Goal: Book appointment/travel/reservation

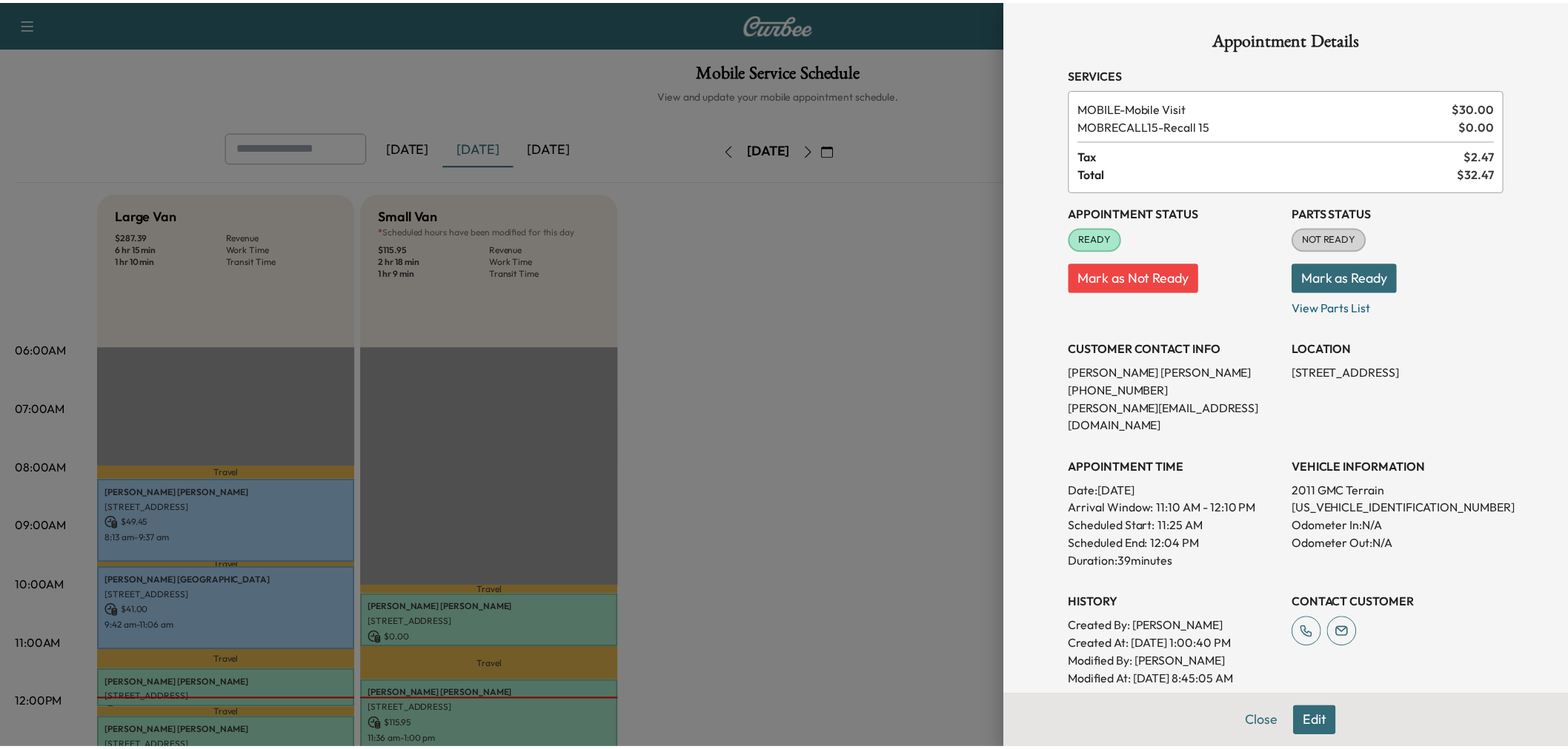
scroll to position [164, 0]
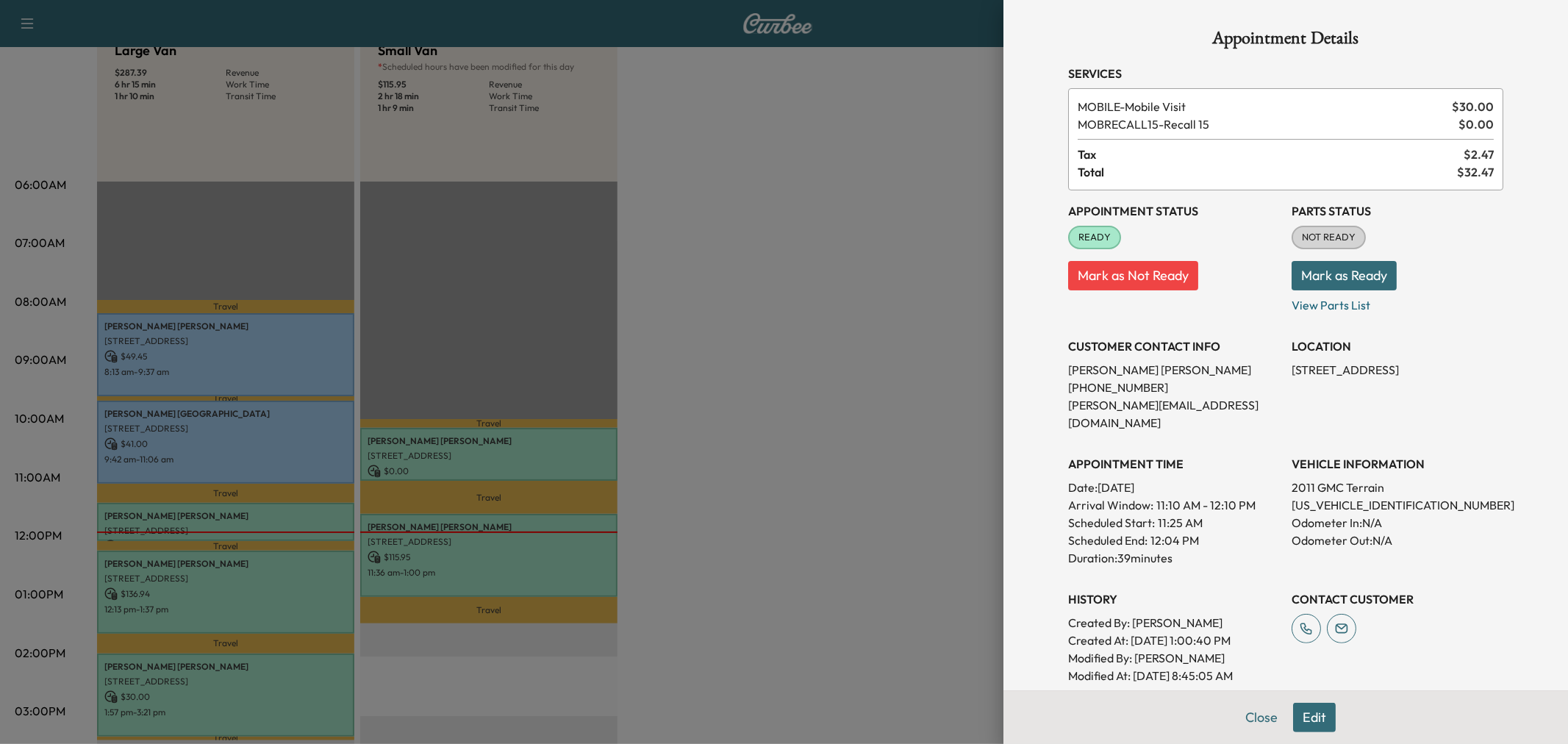
click at [541, 540] on div at bounding box center [784, 372] width 1568 height 744
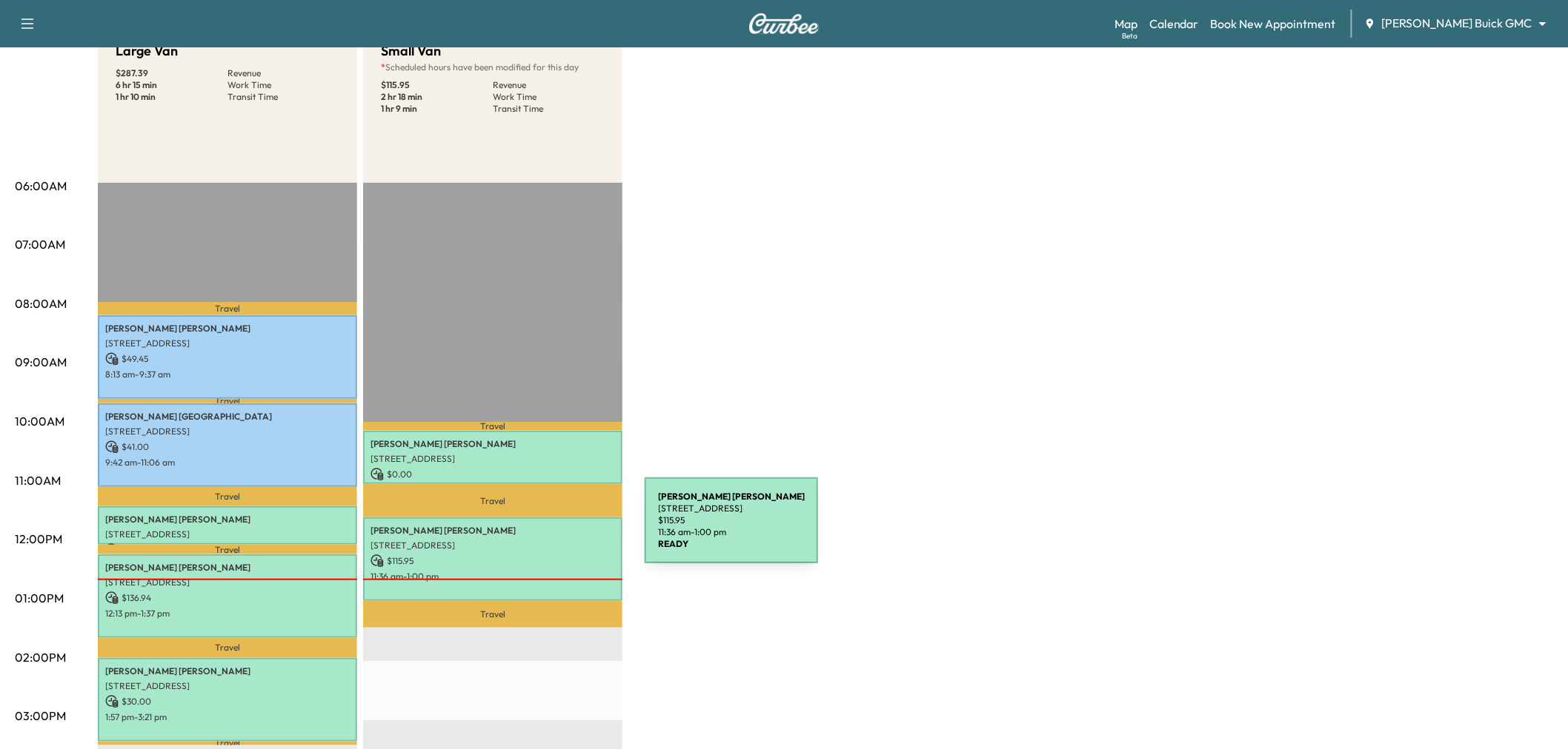
click at [533, 529] on p "Raelene Venteicher" at bounding box center [492, 531] width 244 height 12
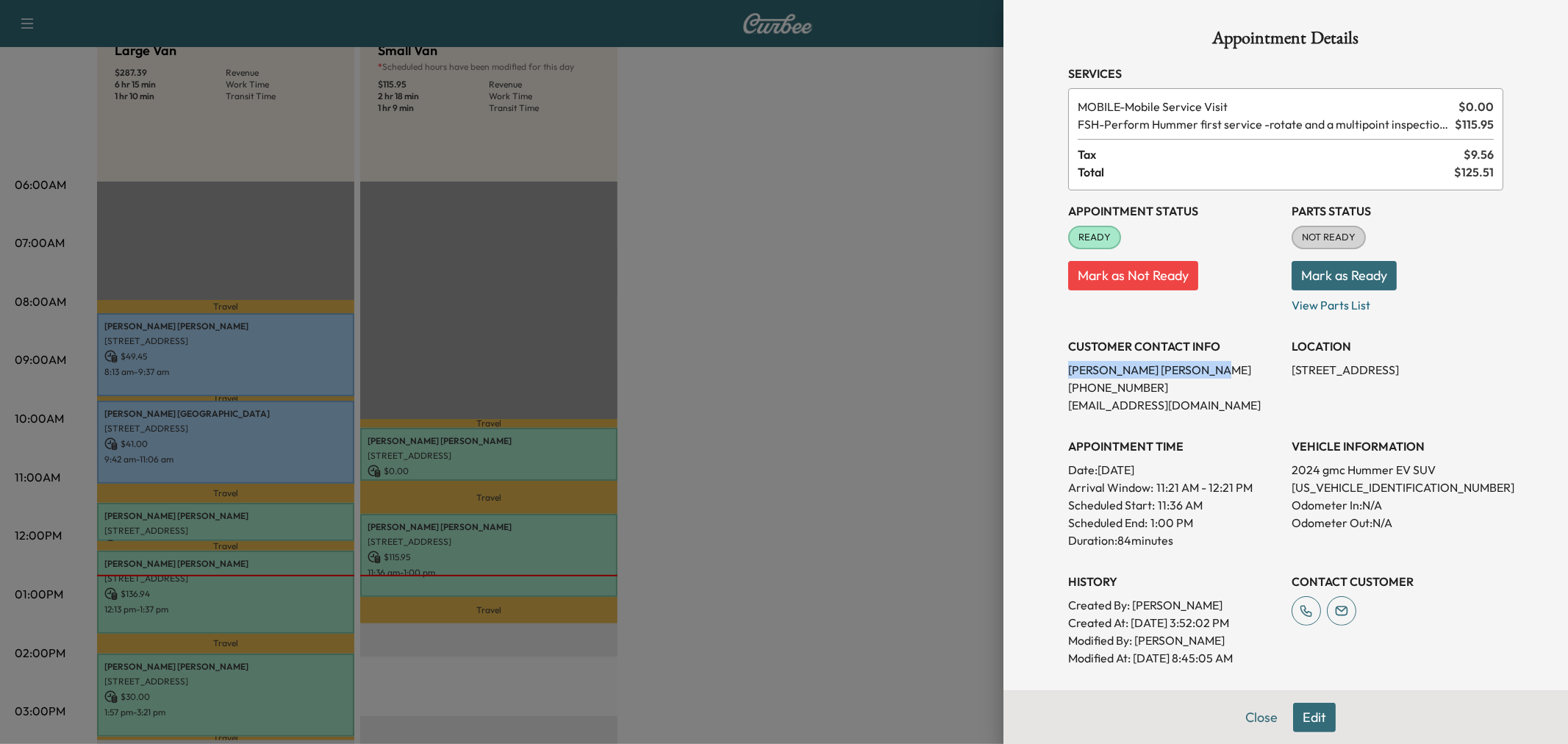
drag, startPoint x: 1053, startPoint y: 372, endPoint x: 1156, endPoint y: 374, distance: 103.0
click at [1156, 374] on div "Appointment Details Services MOBILE - Mobile Service Visit $ 0.00 FSH - Perform…" at bounding box center [1286, 469] width 470 height 938
copy p "Raelene Venteicher"
click at [829, 252] on div at bounding box center [784, 372] width 1568 height 744
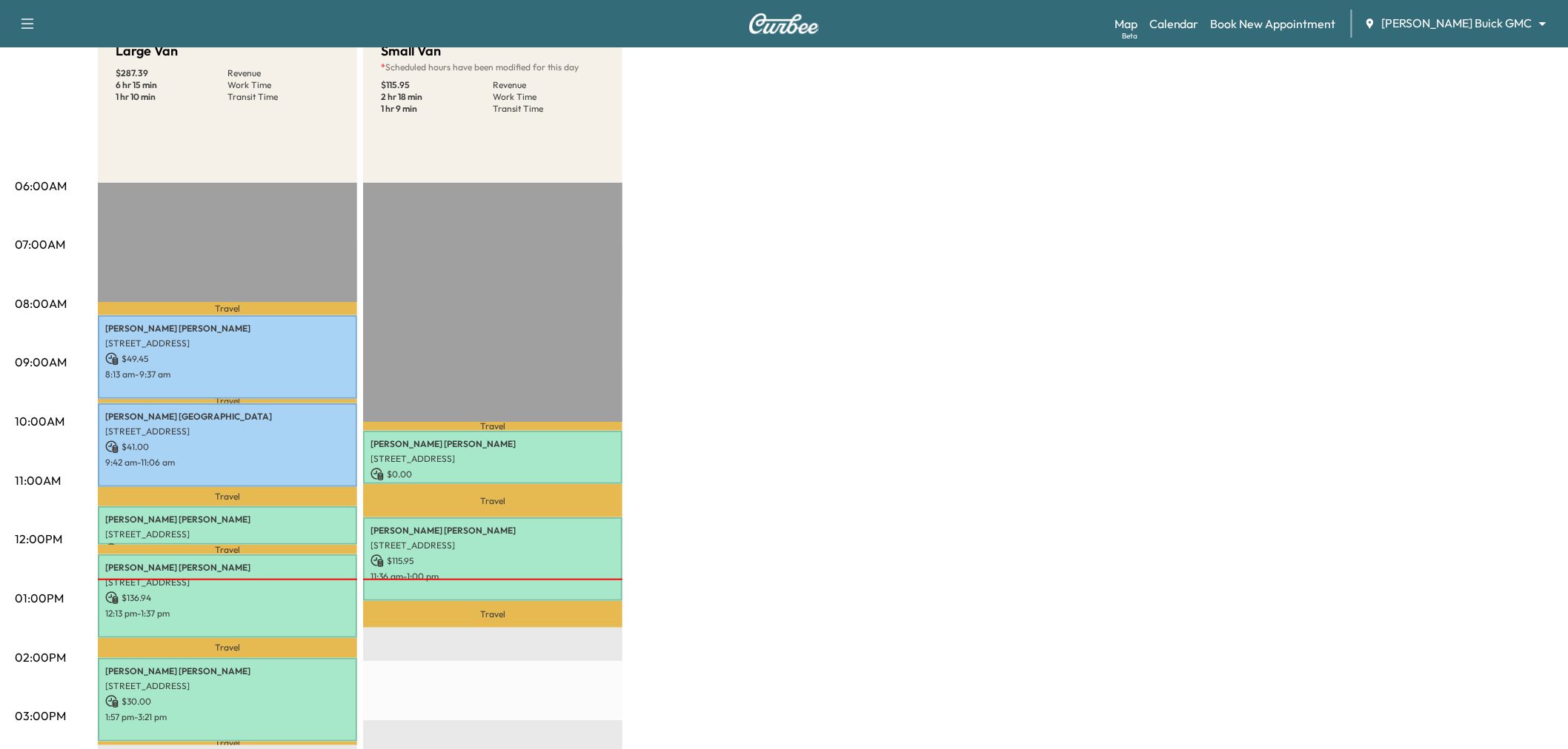
scroll to position [82, 0]
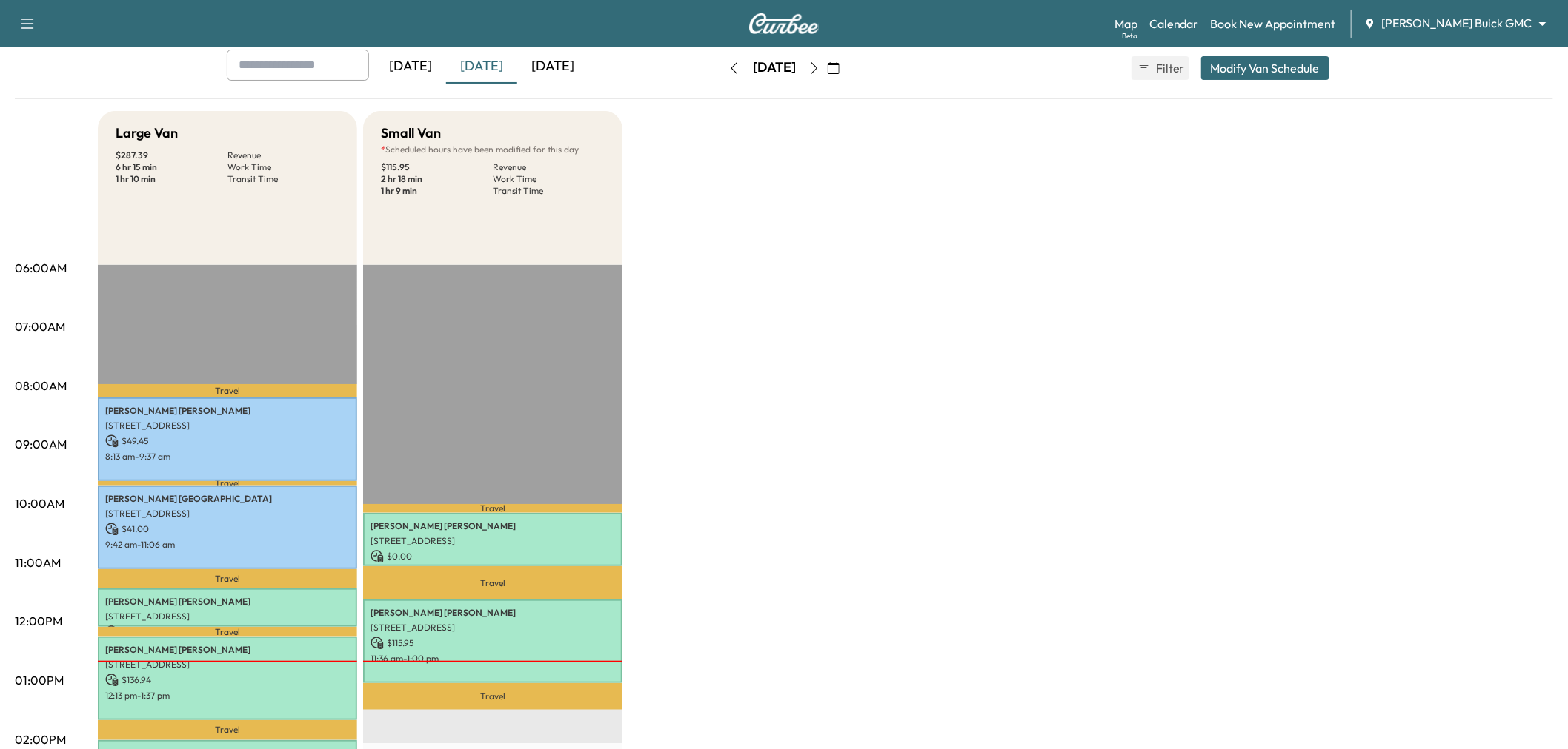
click at [483, 64] on div "Today" at bounding box center [482, 67] width 71 height 34
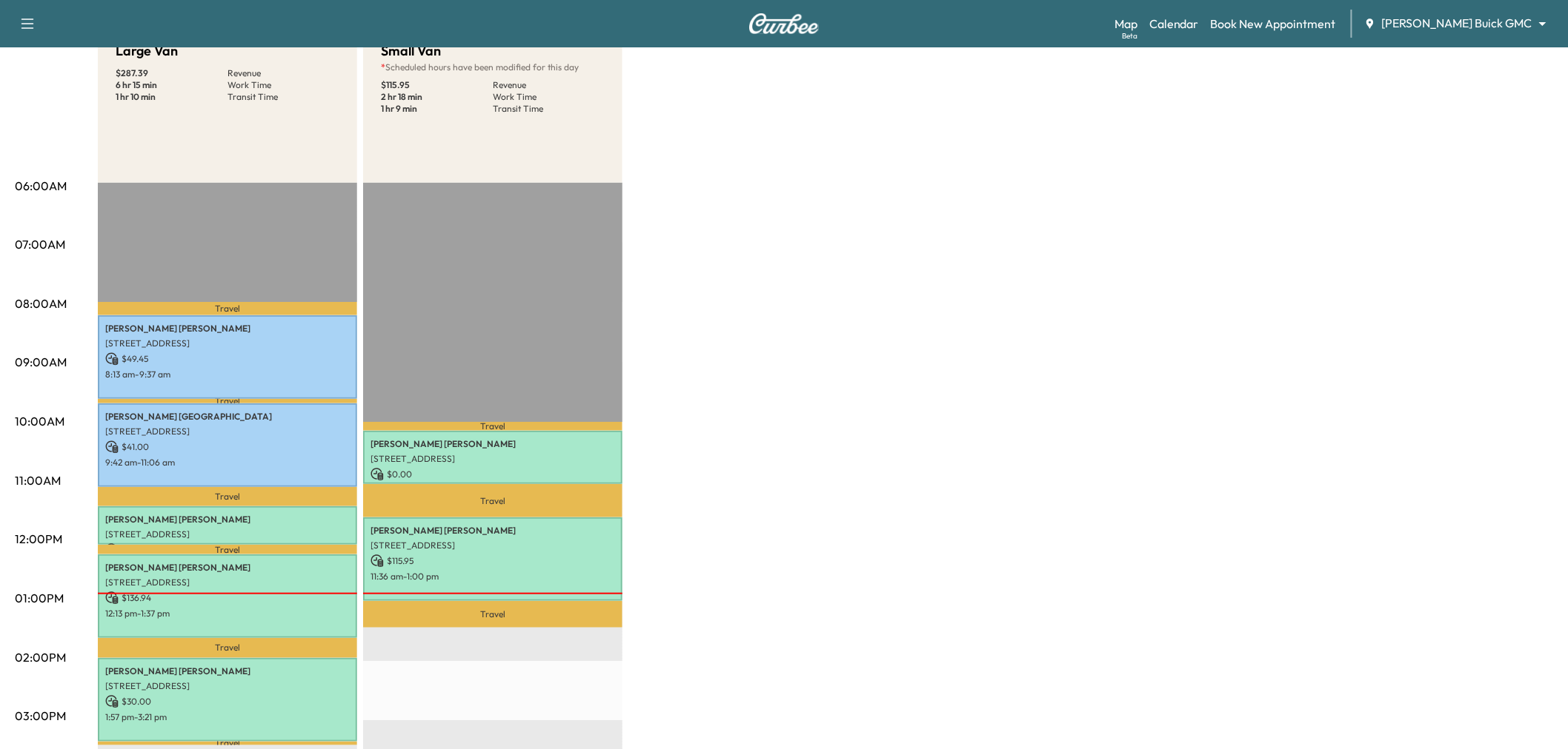
scroll to position [0, 0]
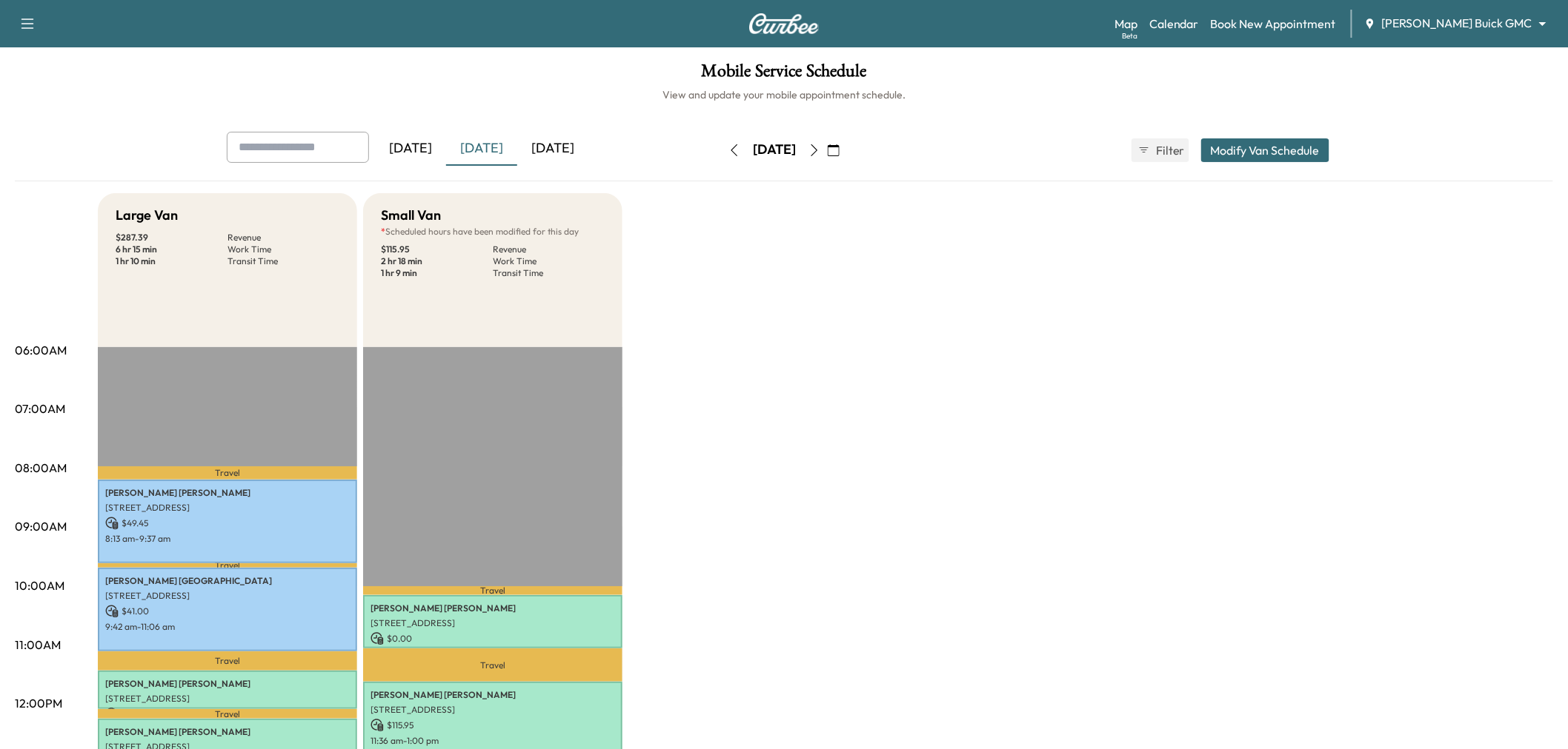
click at [820, 147] on icon "button" at bounding box center [814, 150] width 12 height 12
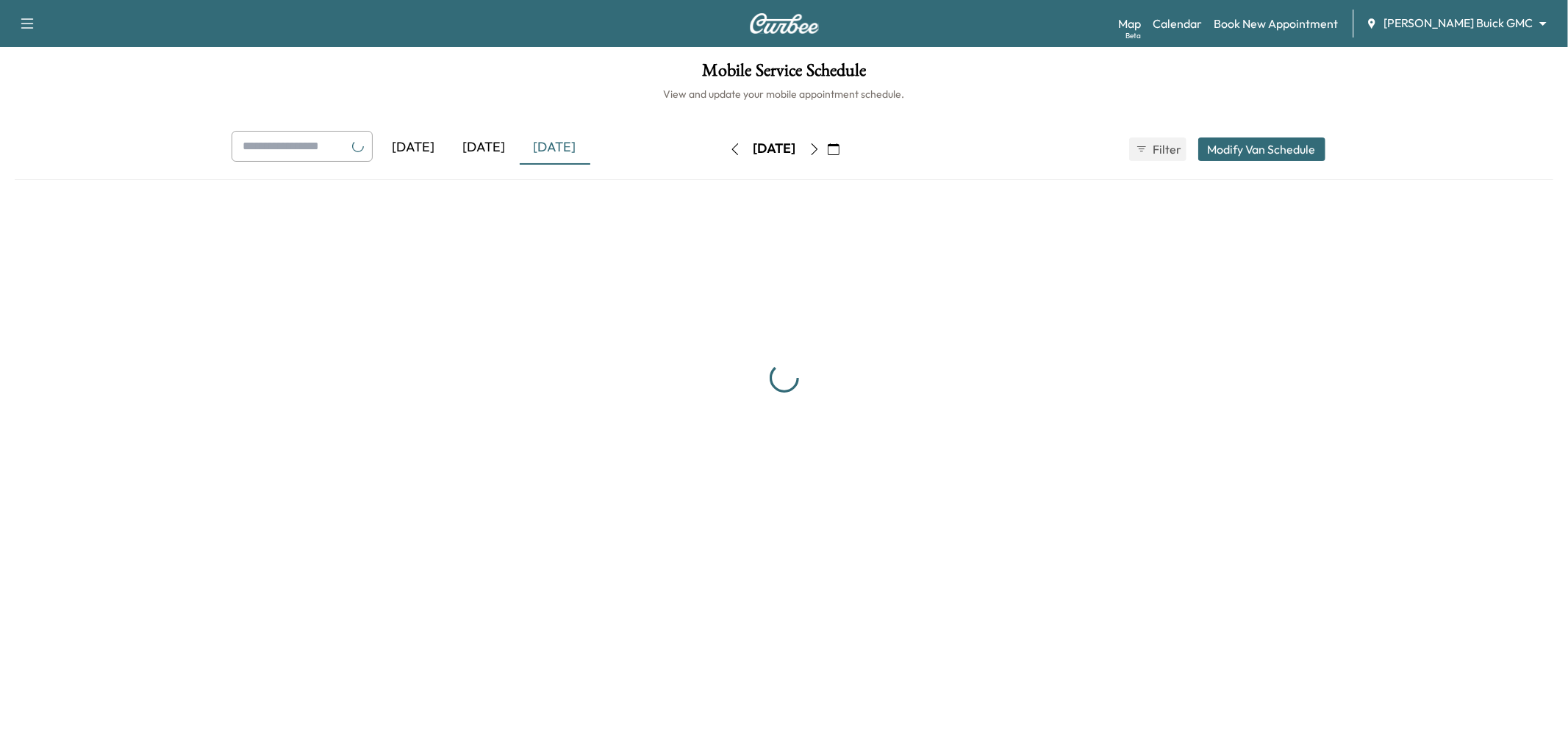
click at [820, 146] on icon "button" at bounding box center [814, 149] width 12 height 12
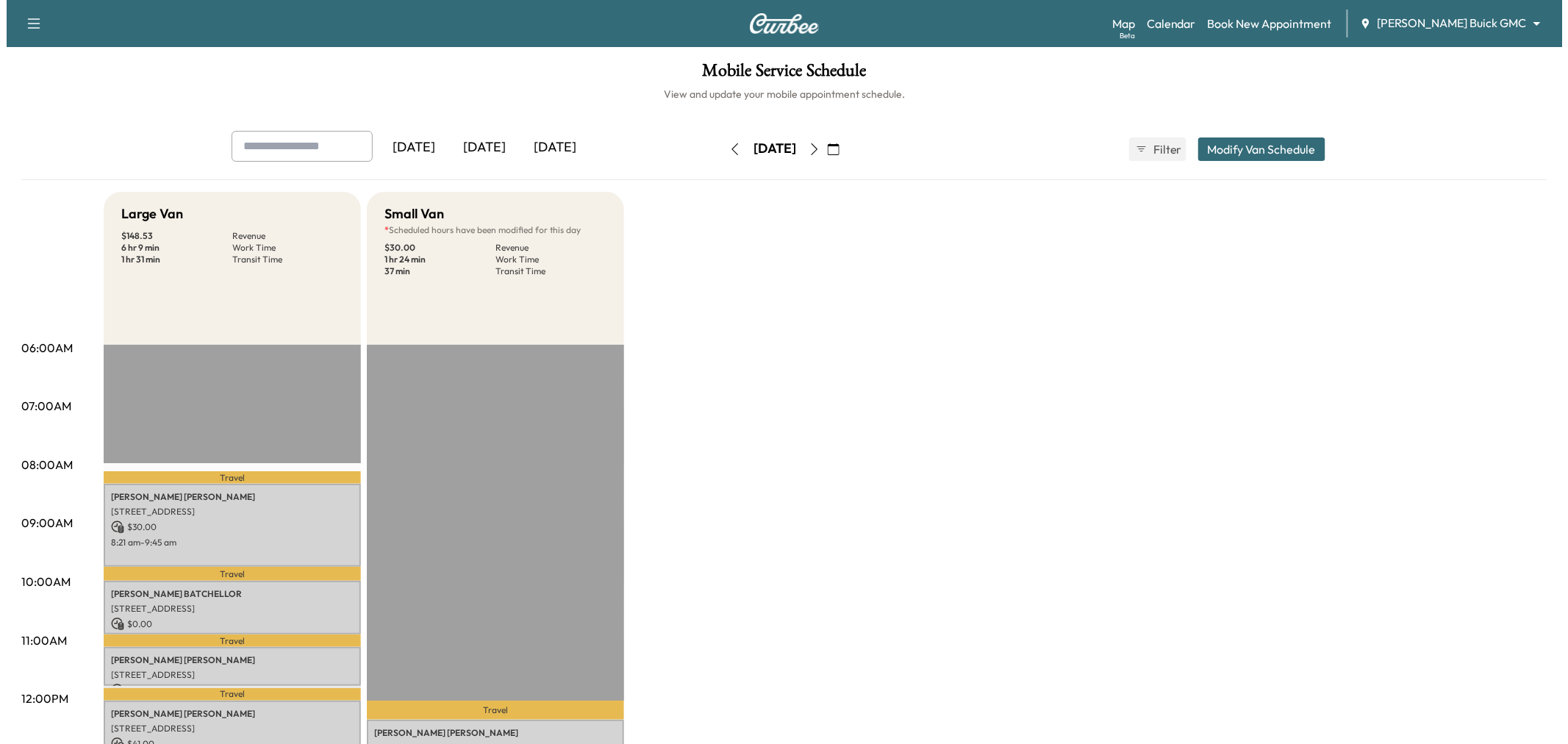
scroll to position [245, 0]
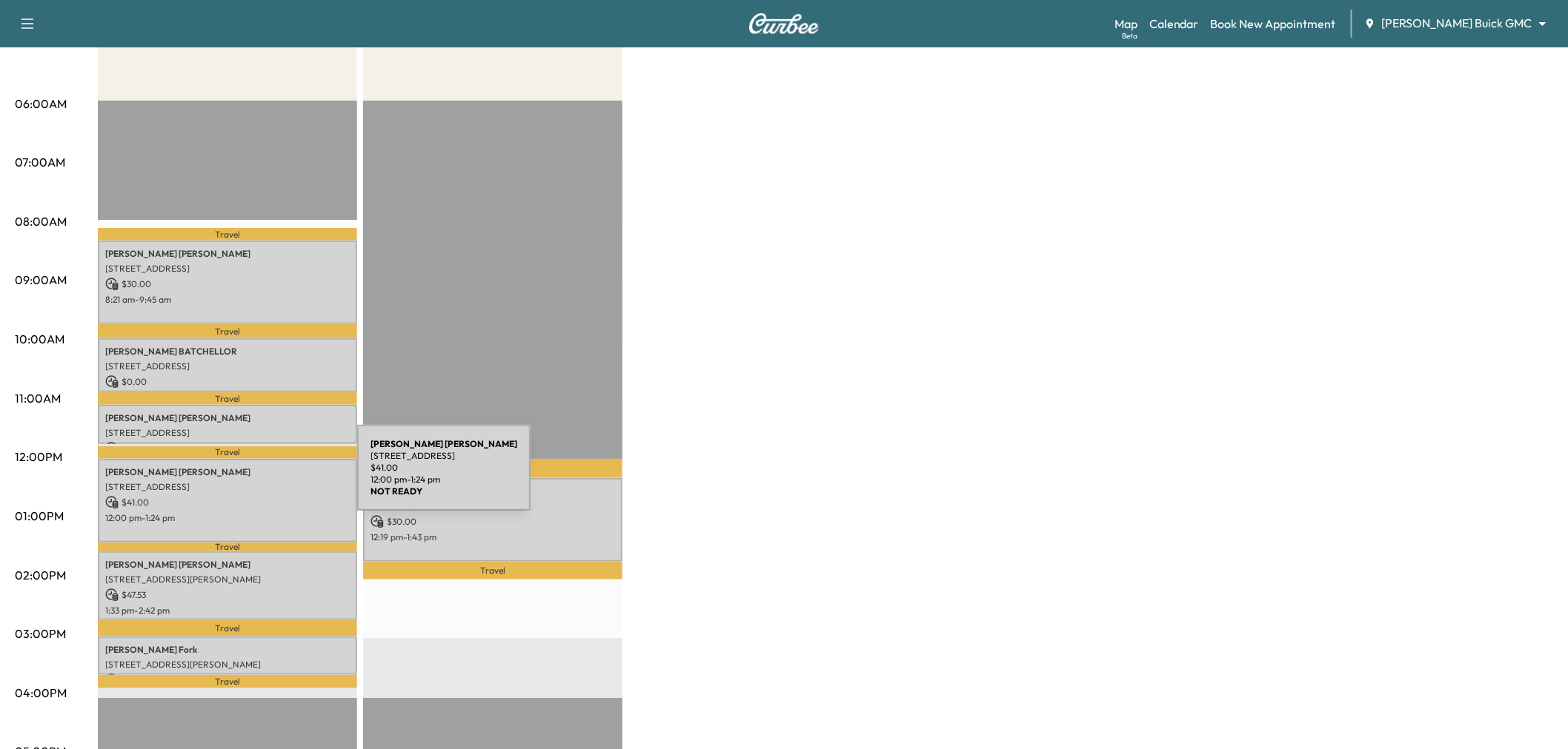
click at [246, 482] on p "5700 Dallas Pkwy, Frisco, TX 75034, USA" at bounding box center [227, 487] width 244 height 12
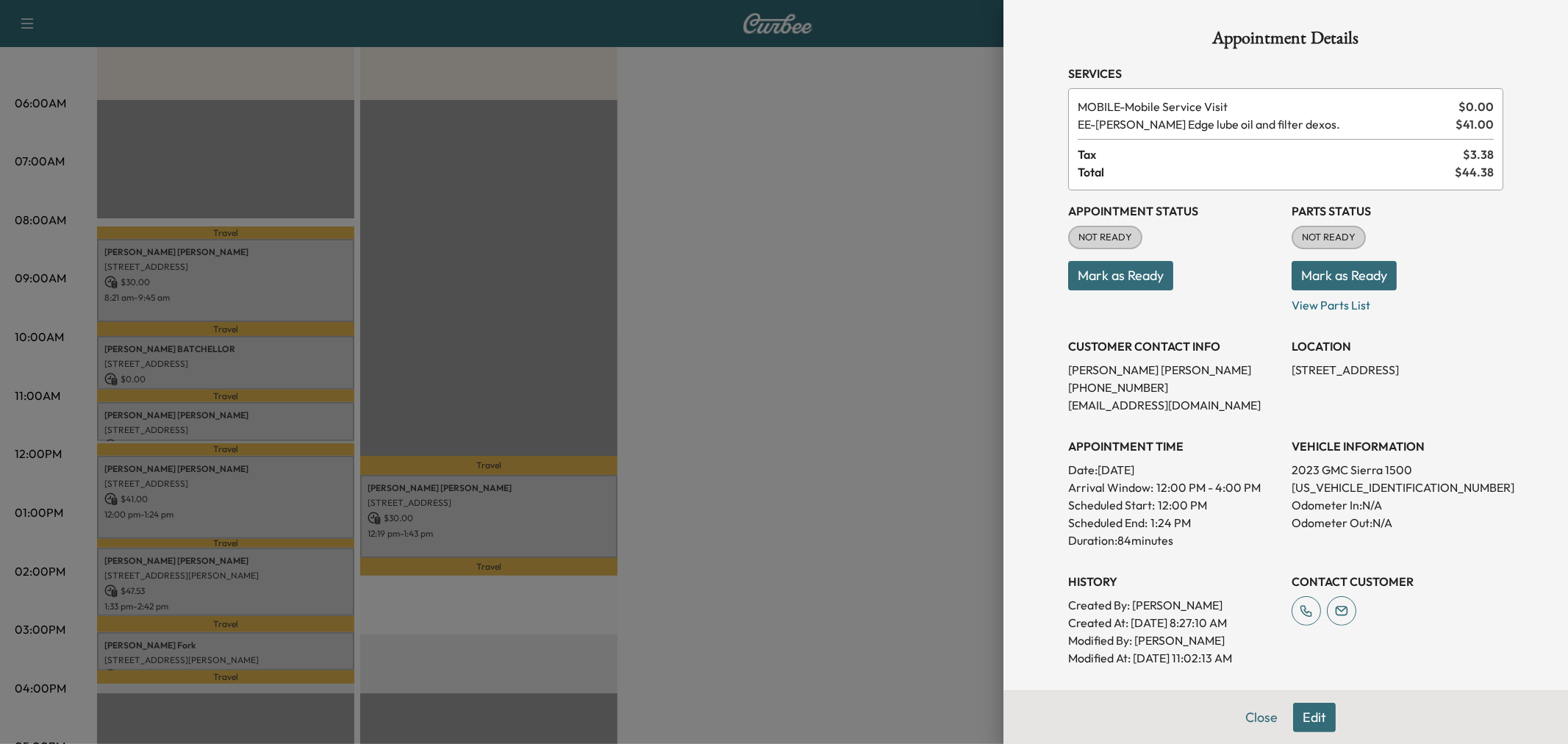
click at [240, 590] on div at bounding box center [784, 372] width 1568 height 744
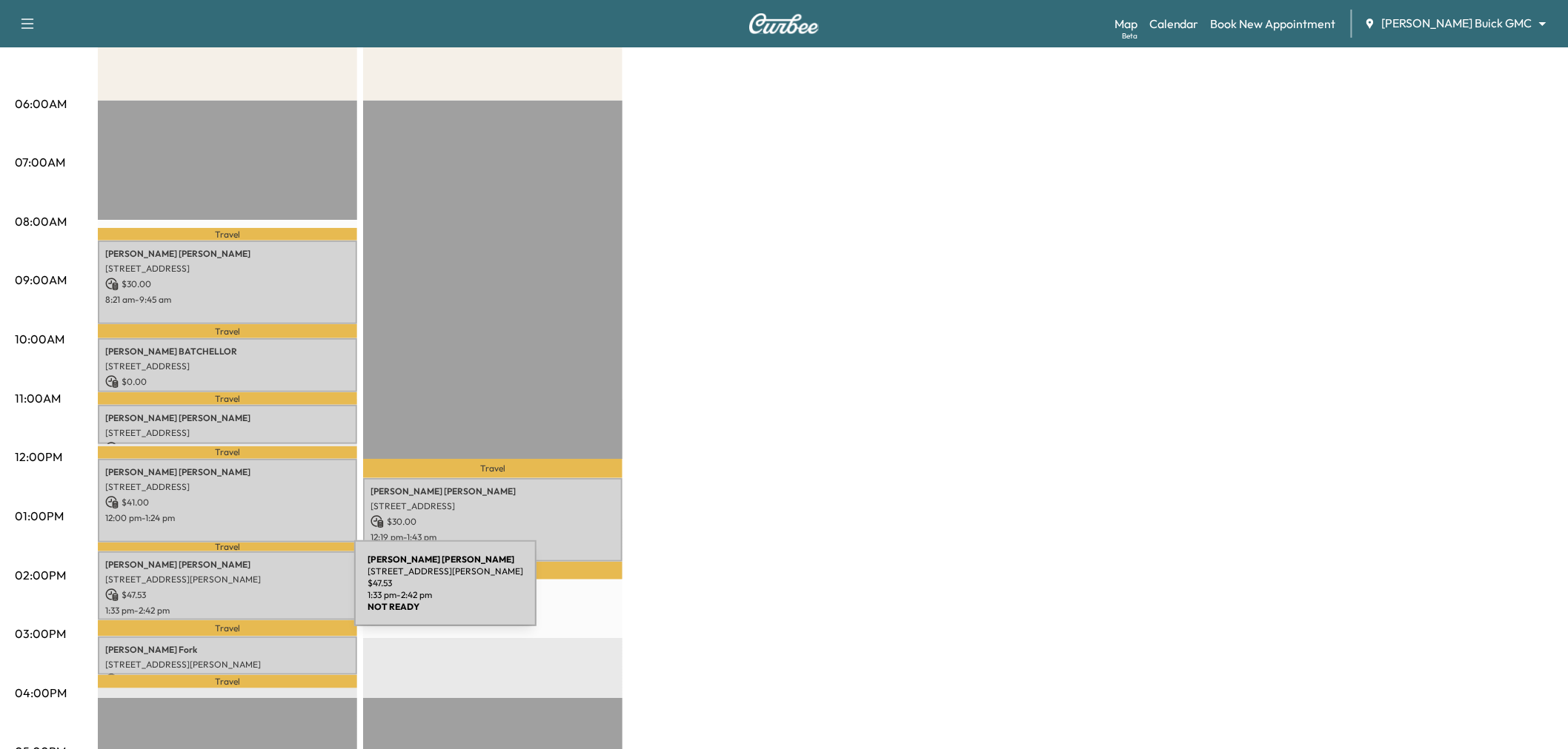
click at [243, 593] on p "$ 47.53" at bounding box center [227, 595] width 244 height 14
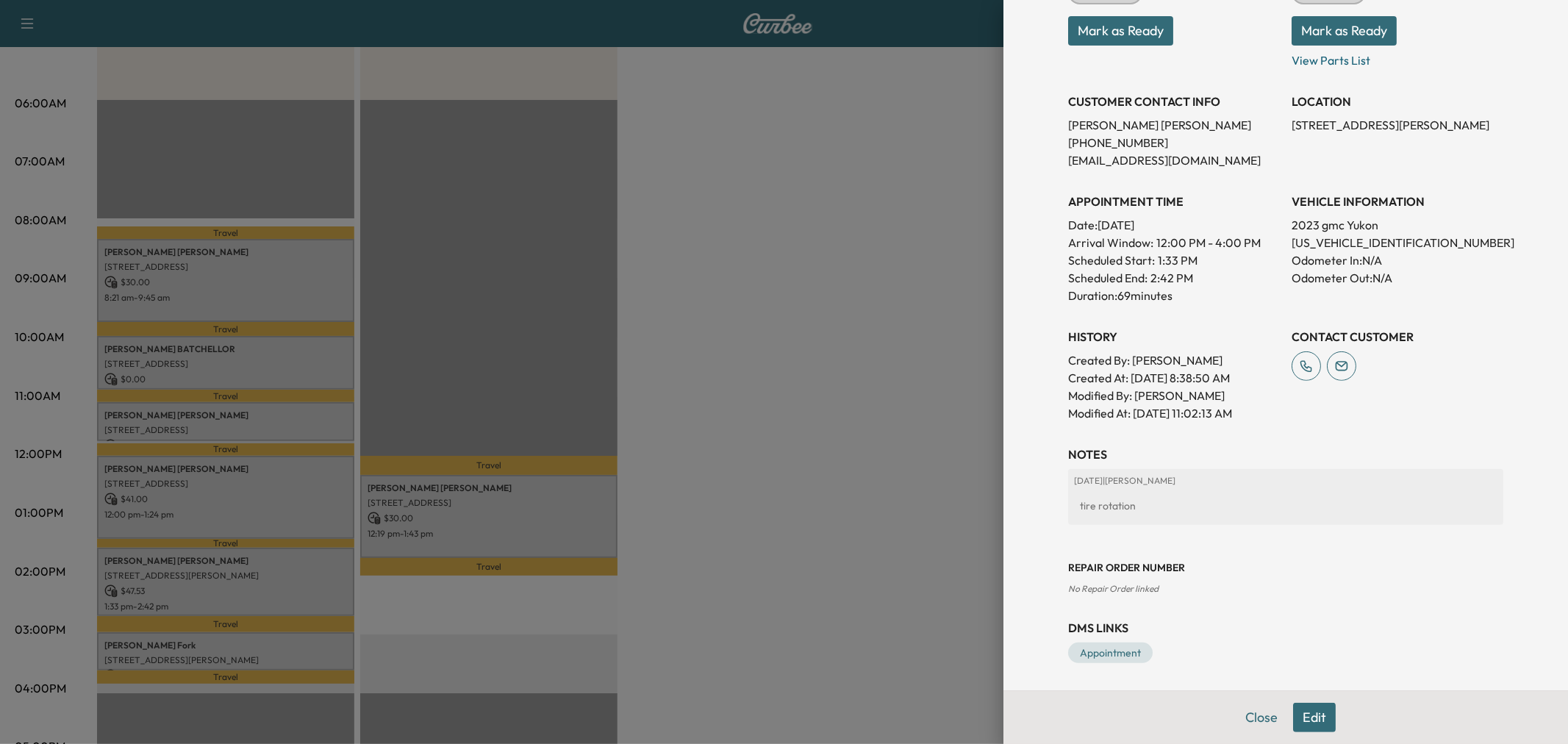
scroll to position [0, 0]
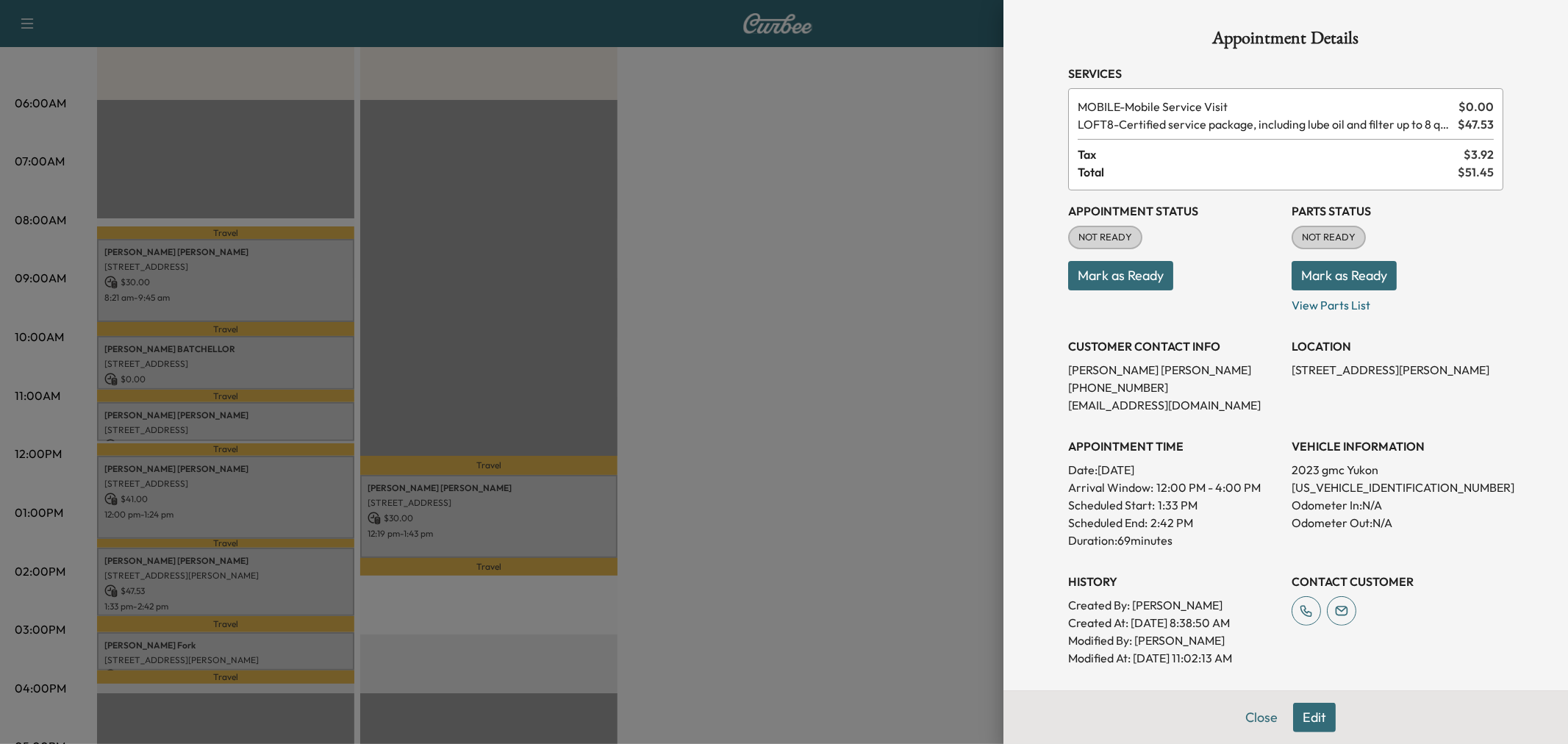
click at [238, 642] on div at bounding box center [784, 372] width 1568 height 744
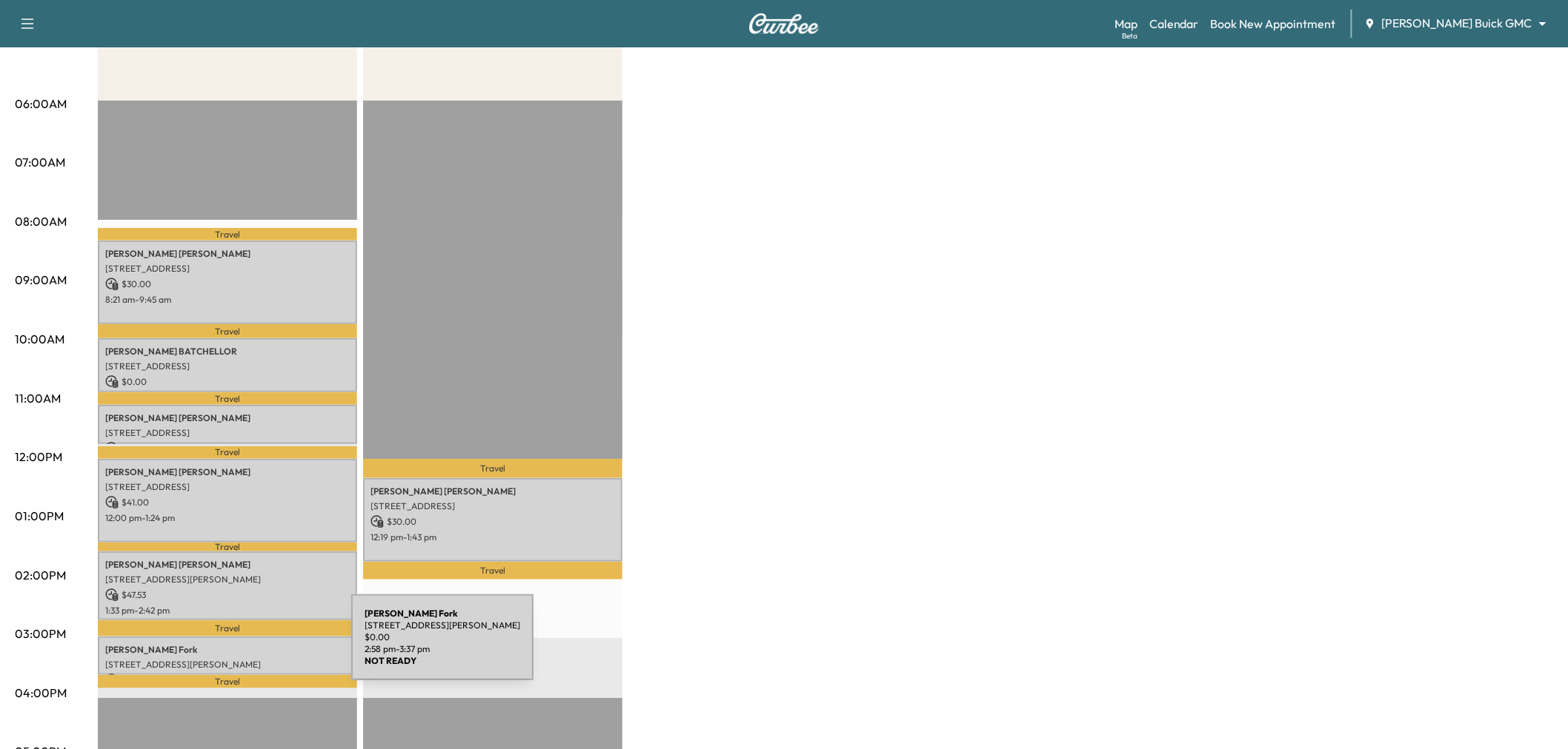
click at [240, 647] on p "Bethany Fork" at bounding box center [227, 650] width 244 height 12
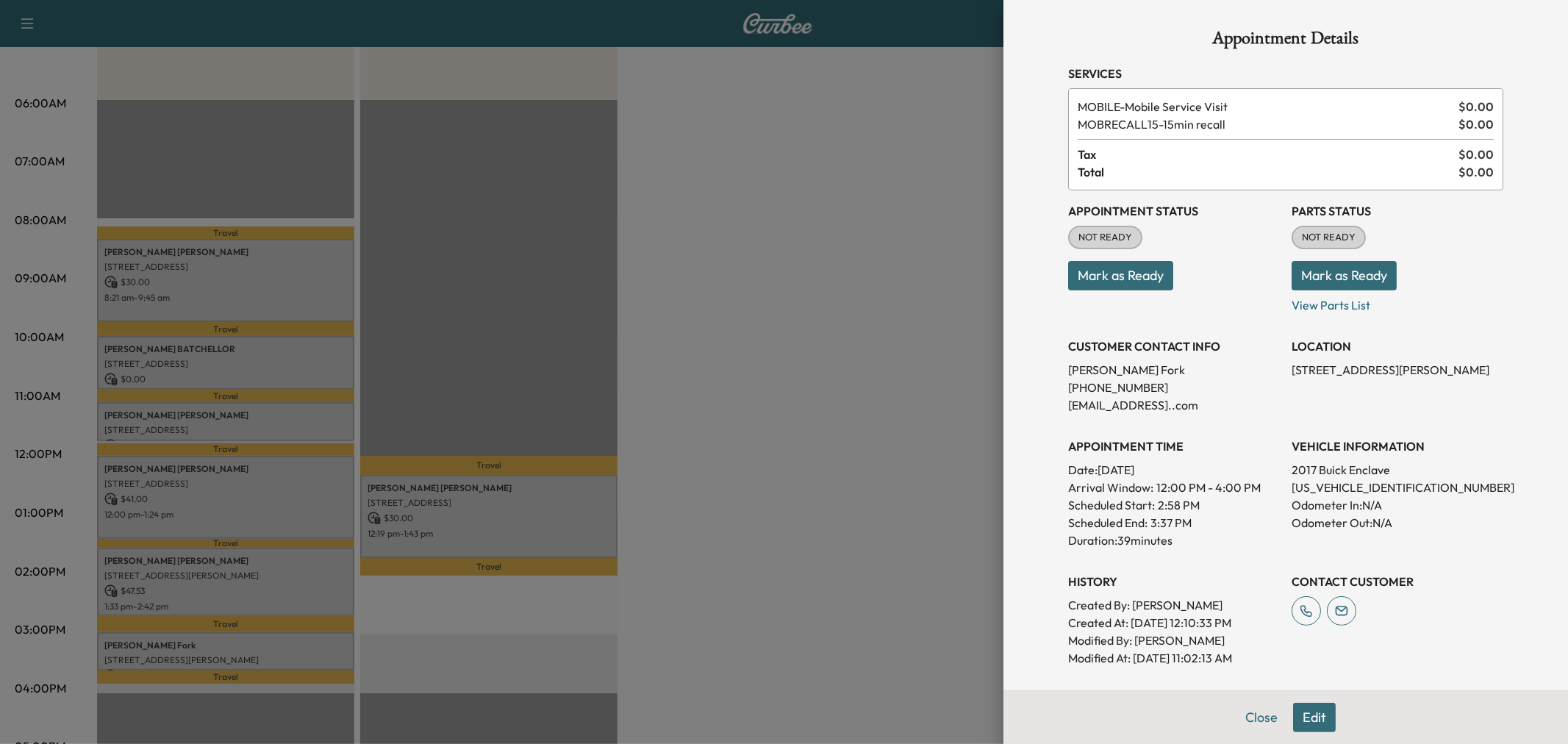
click at [739, 446] on div at bounding box center [784, 372] width 1568 height 744
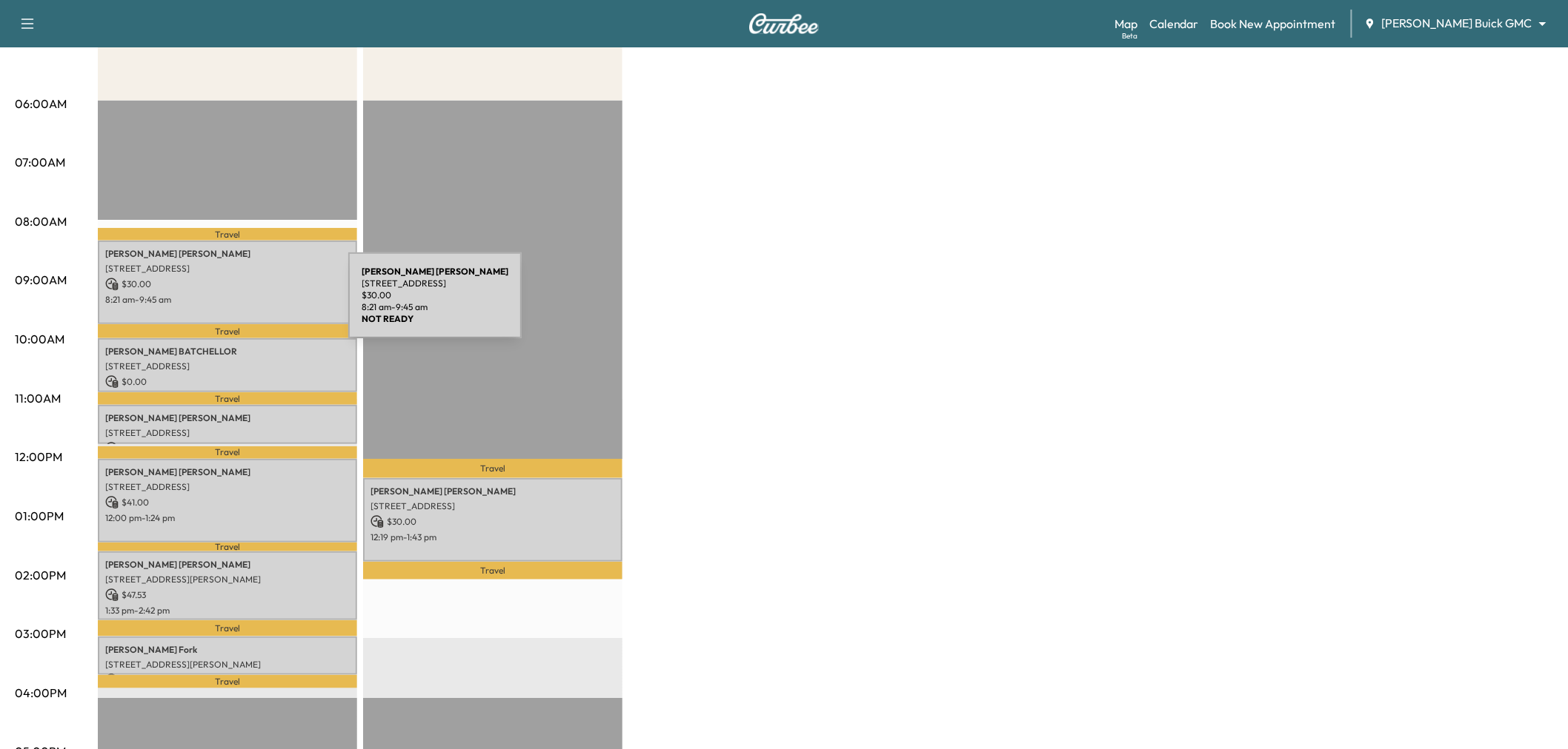
click at [243, 300] on p "8:21 am - 9:45 am" at bounding box center [227, 300] width 244 height 12
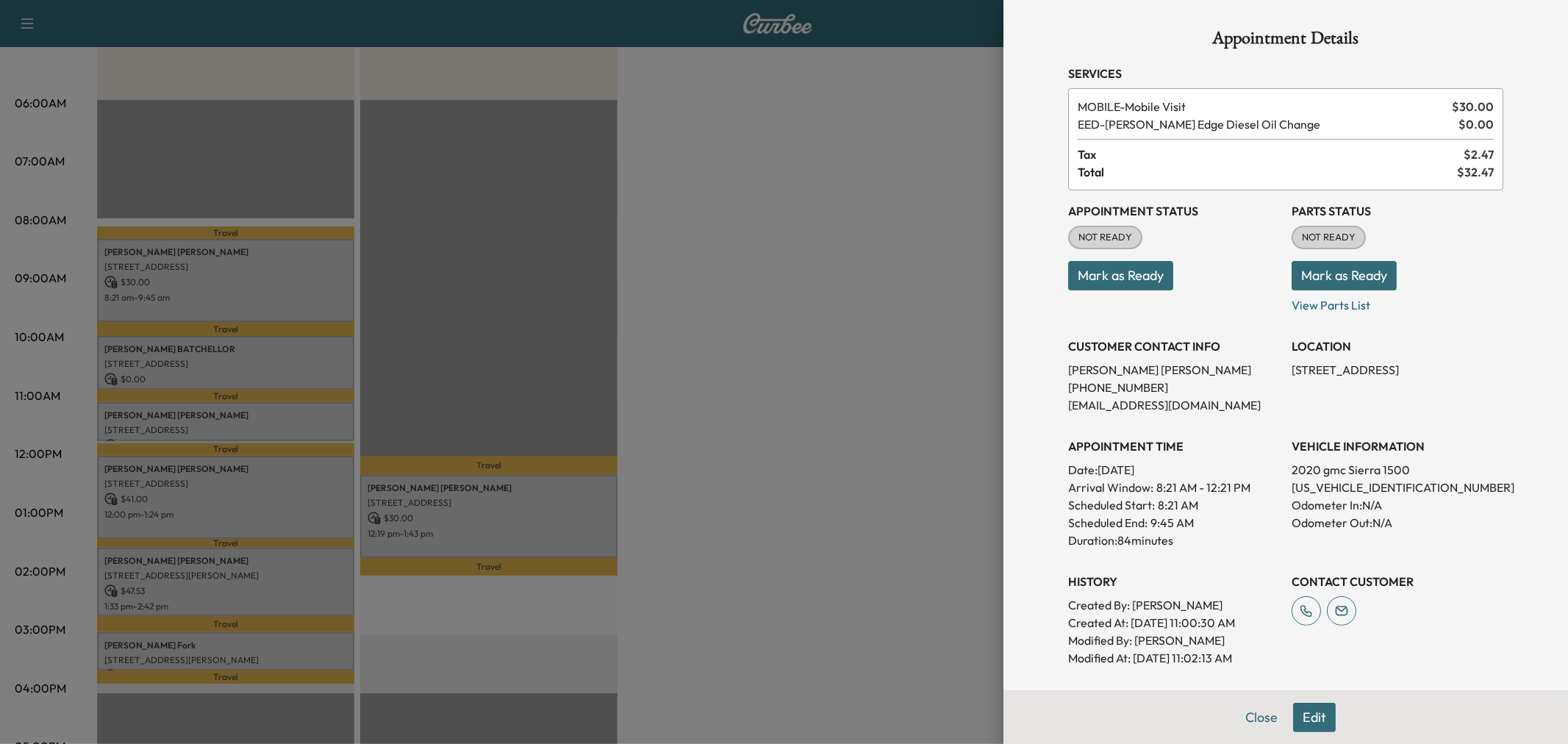
click at [245, 354] on div at bounding box center [784, 372] width 1568 height 744
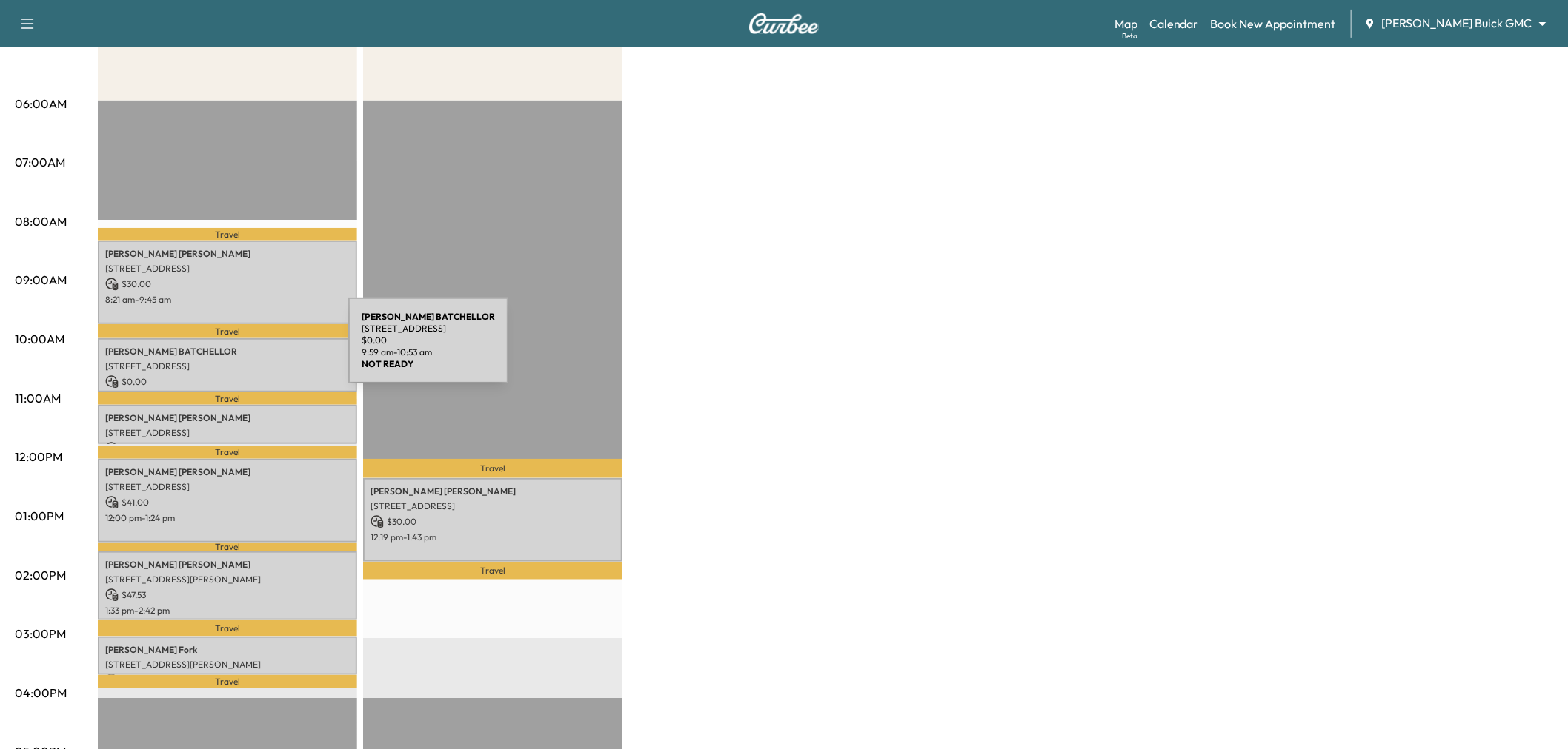
click at [237, 350] on p "MICHAEL BATCHELLOR" at bounding box center [227, 351] width 244 height 12
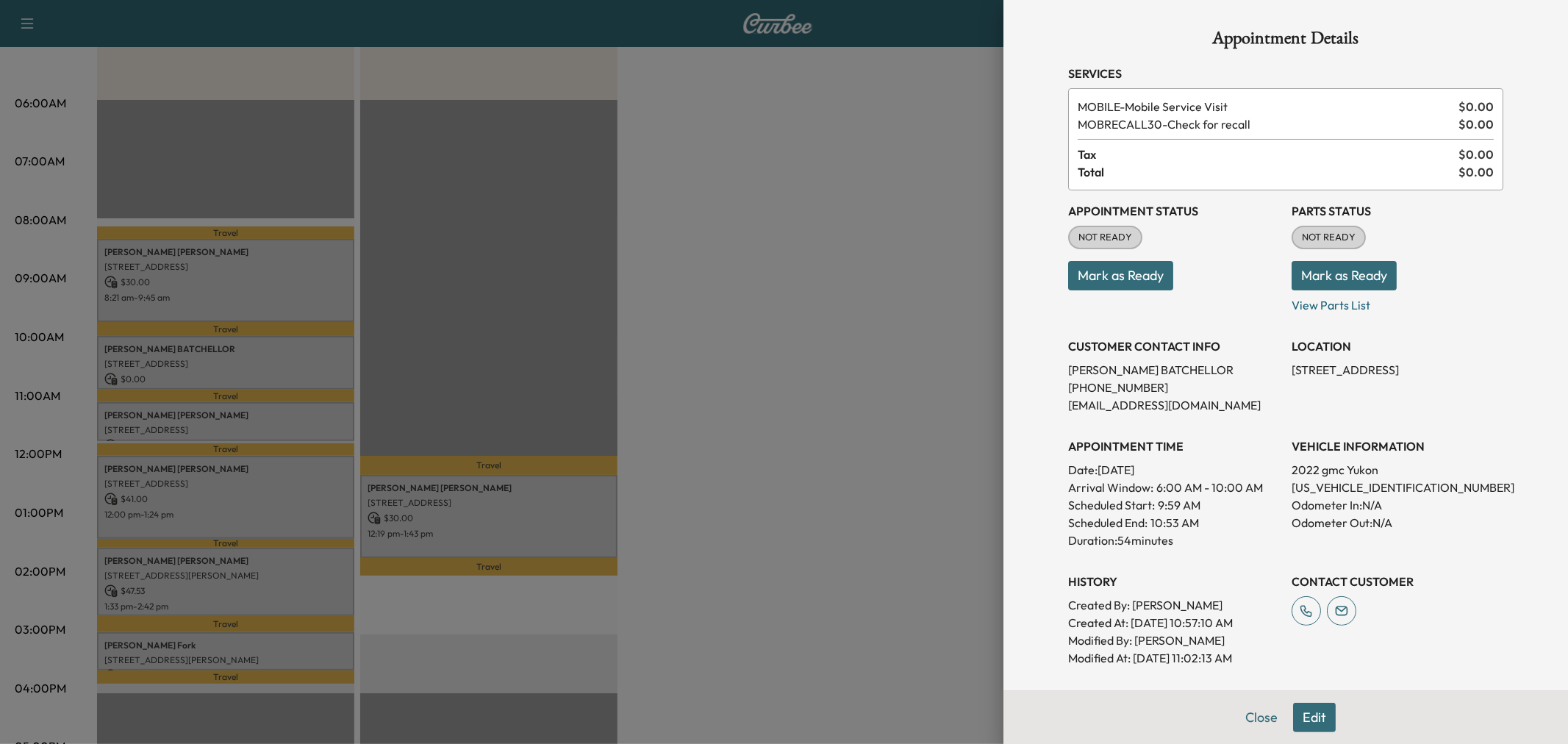
click at [722, 349] on div at bounding box center [784, 372] width 1568 height 744
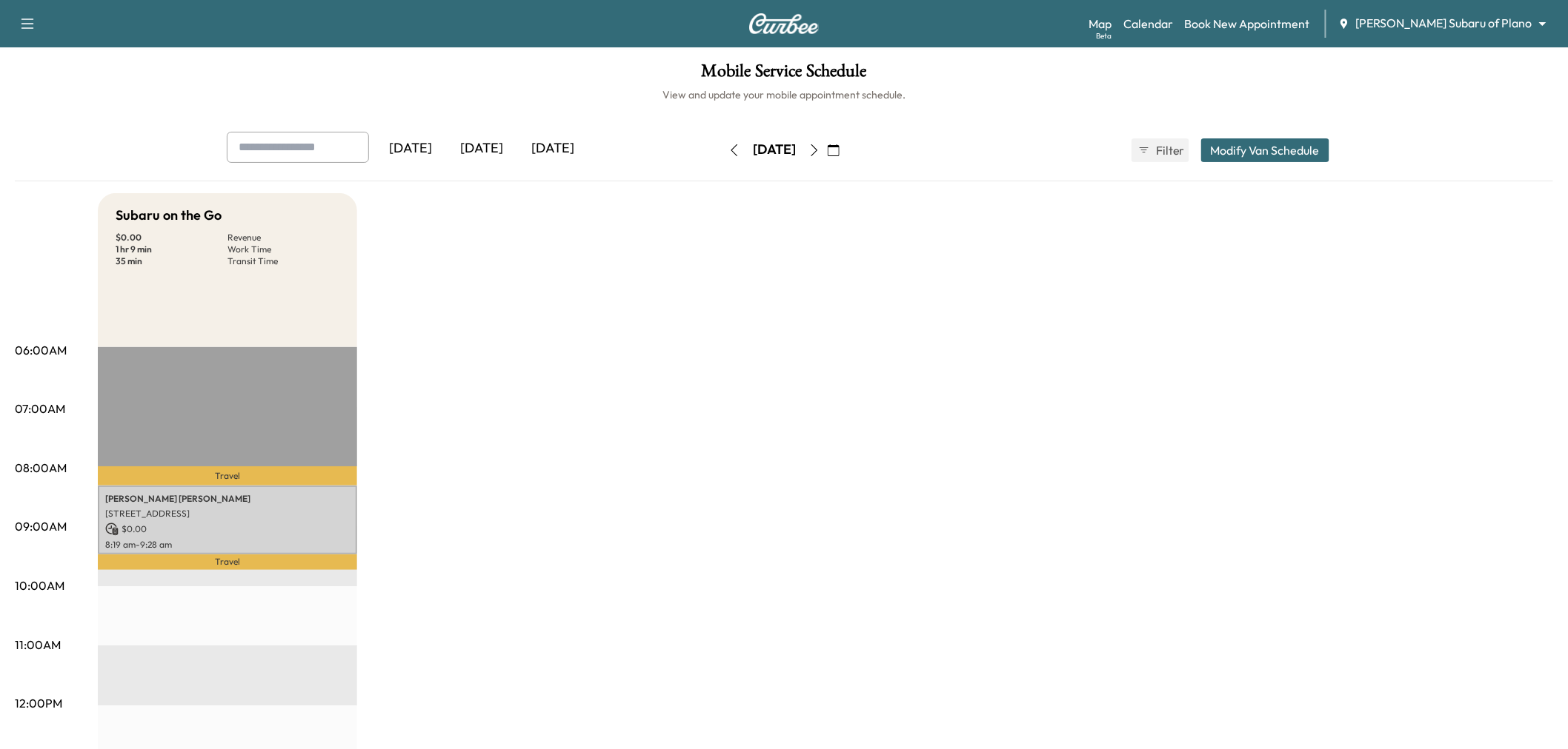
click at [465, 155] on div "[DATE]" at bounding box center [482, 149] width 71 height 34
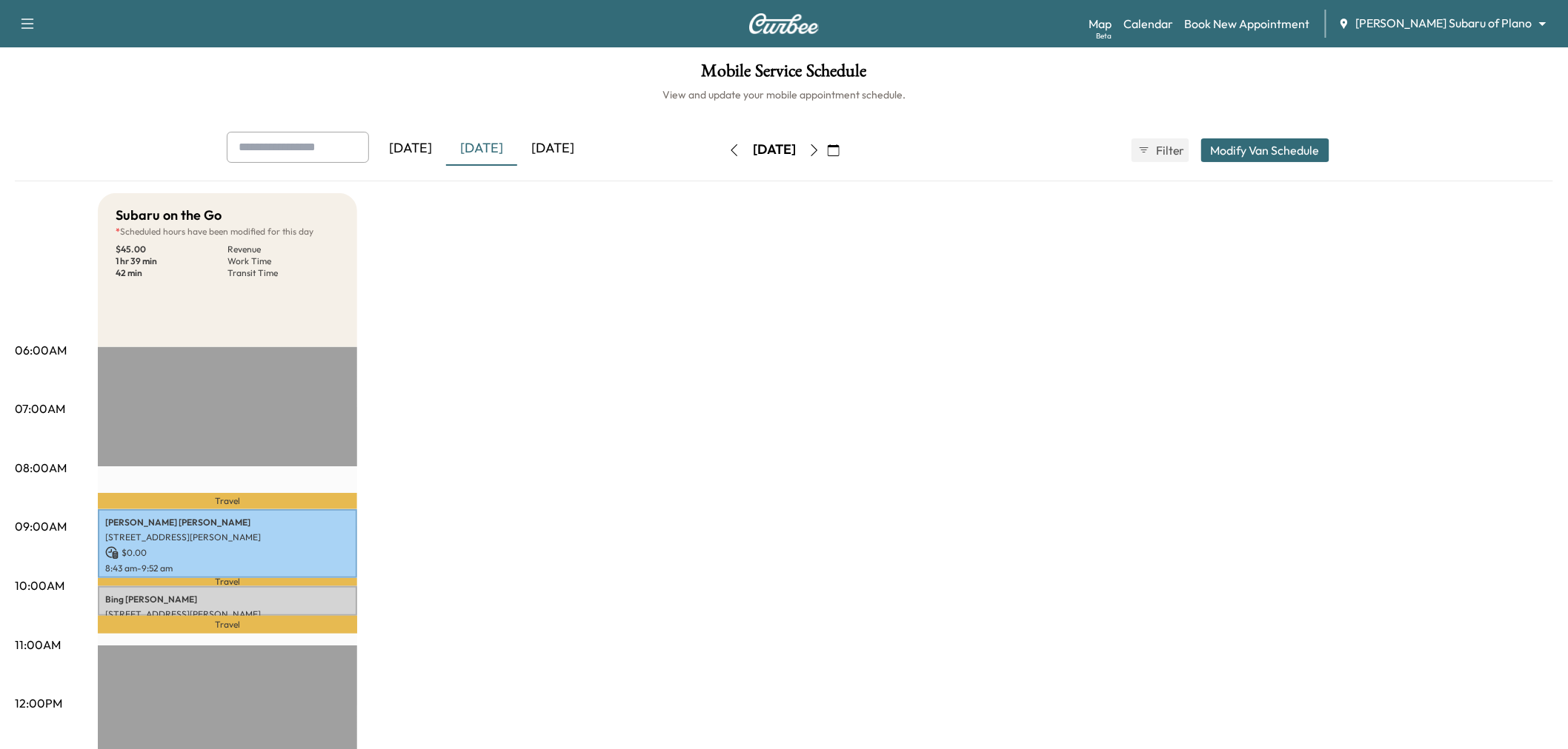
scroll to position [82, 0]
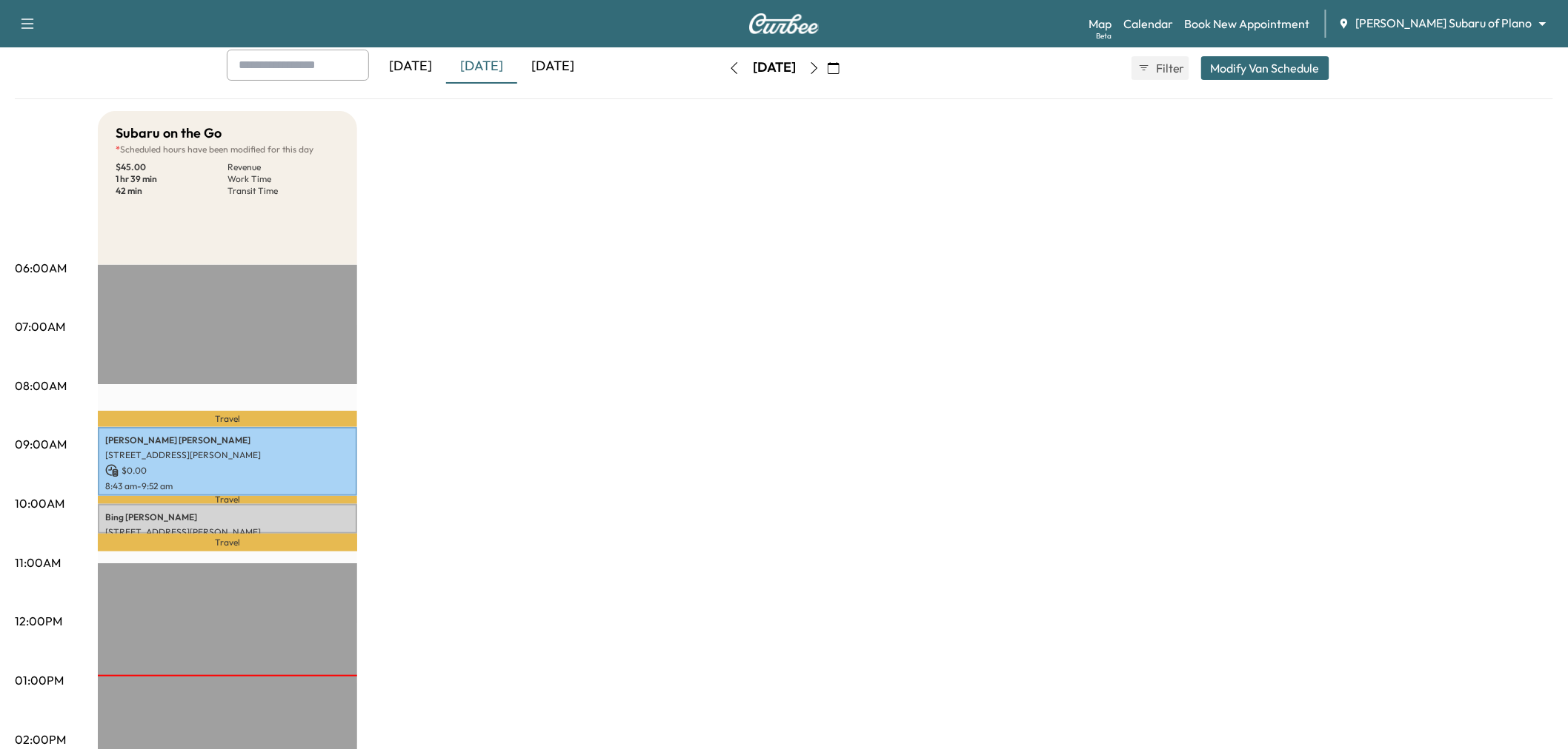
click at [820, 63] on icon "button" at bounding box center [814, 68] width 12 height 12
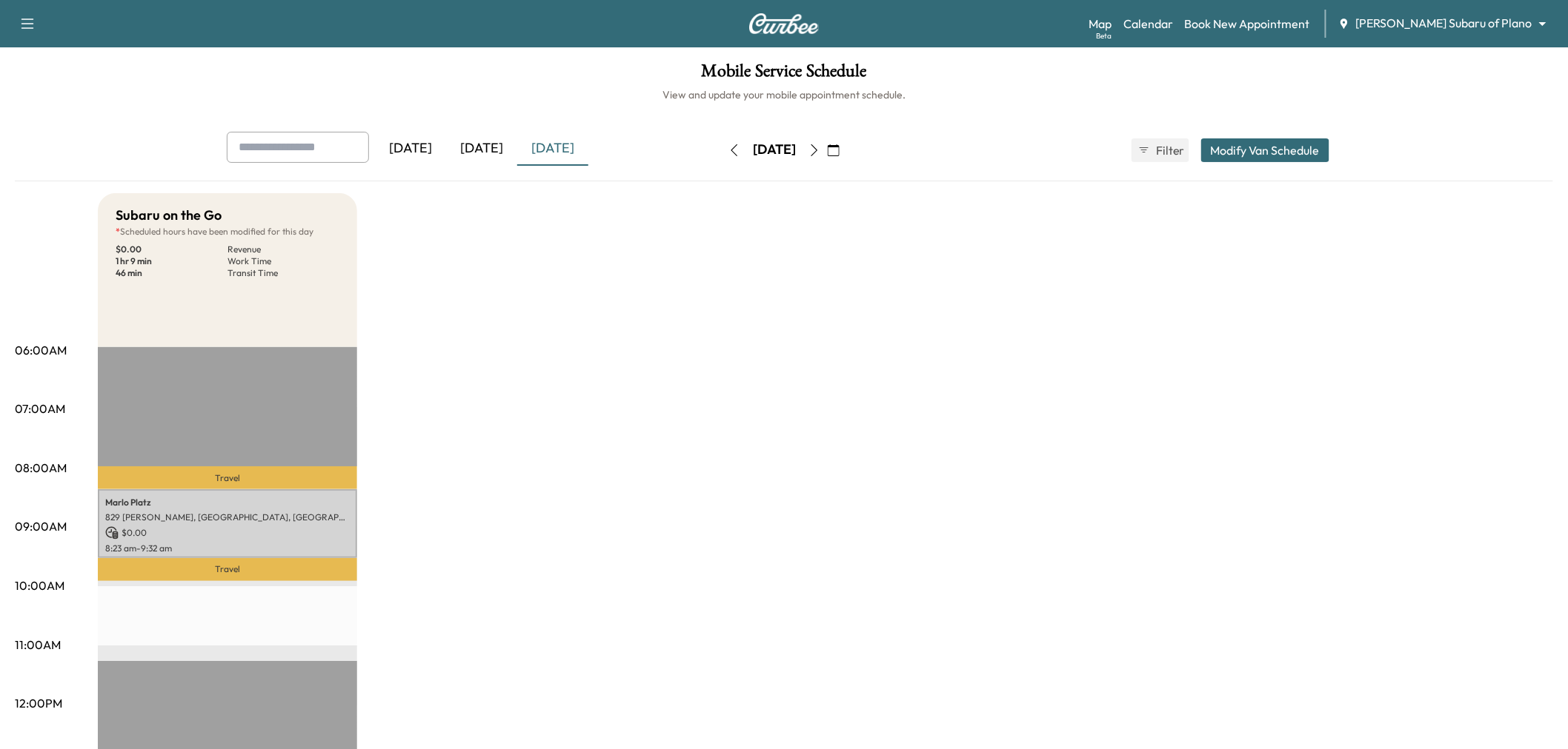
click at [820, 151] on icon "button" at bounding box center [814, 150] width 12 height 12
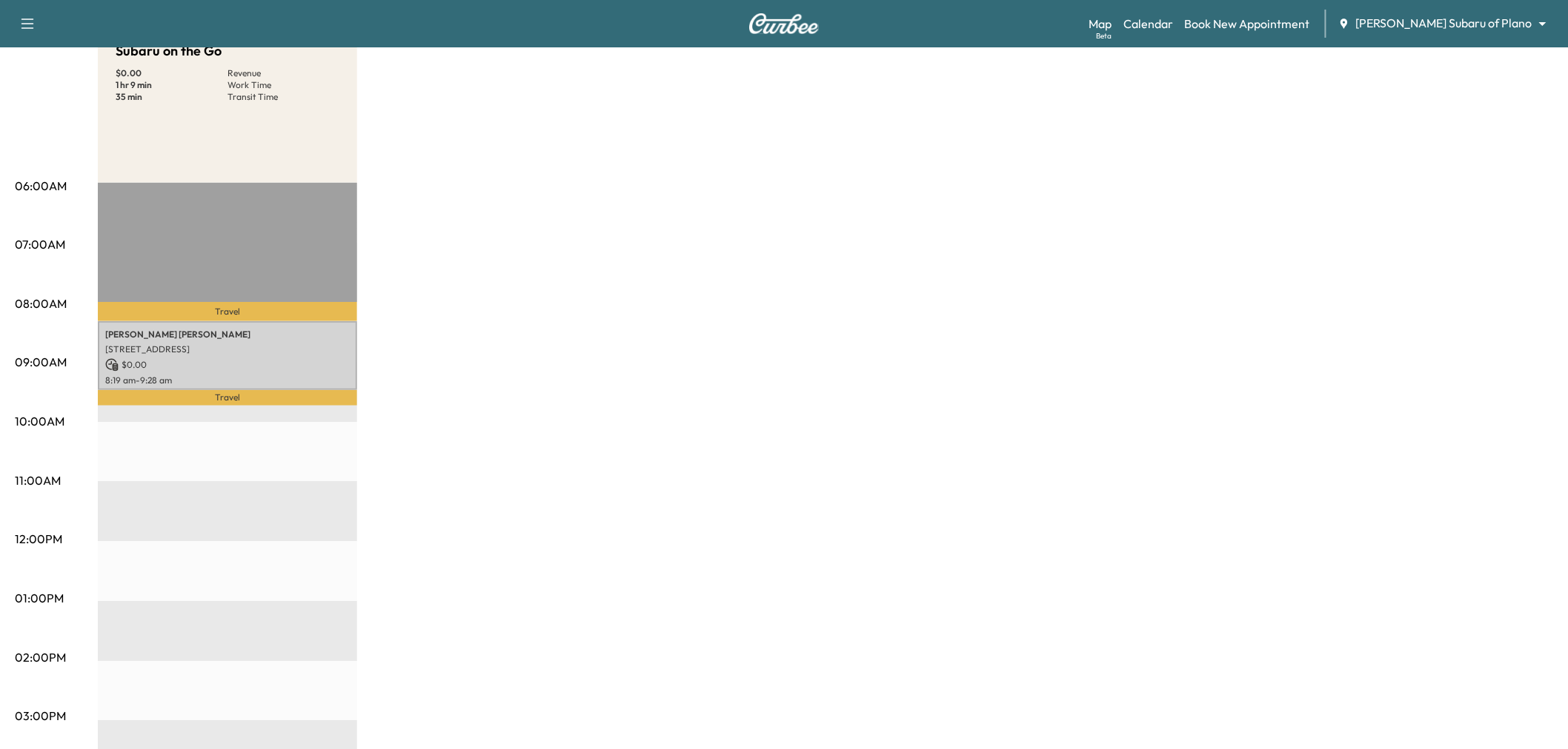
scroll to position [82, 0]
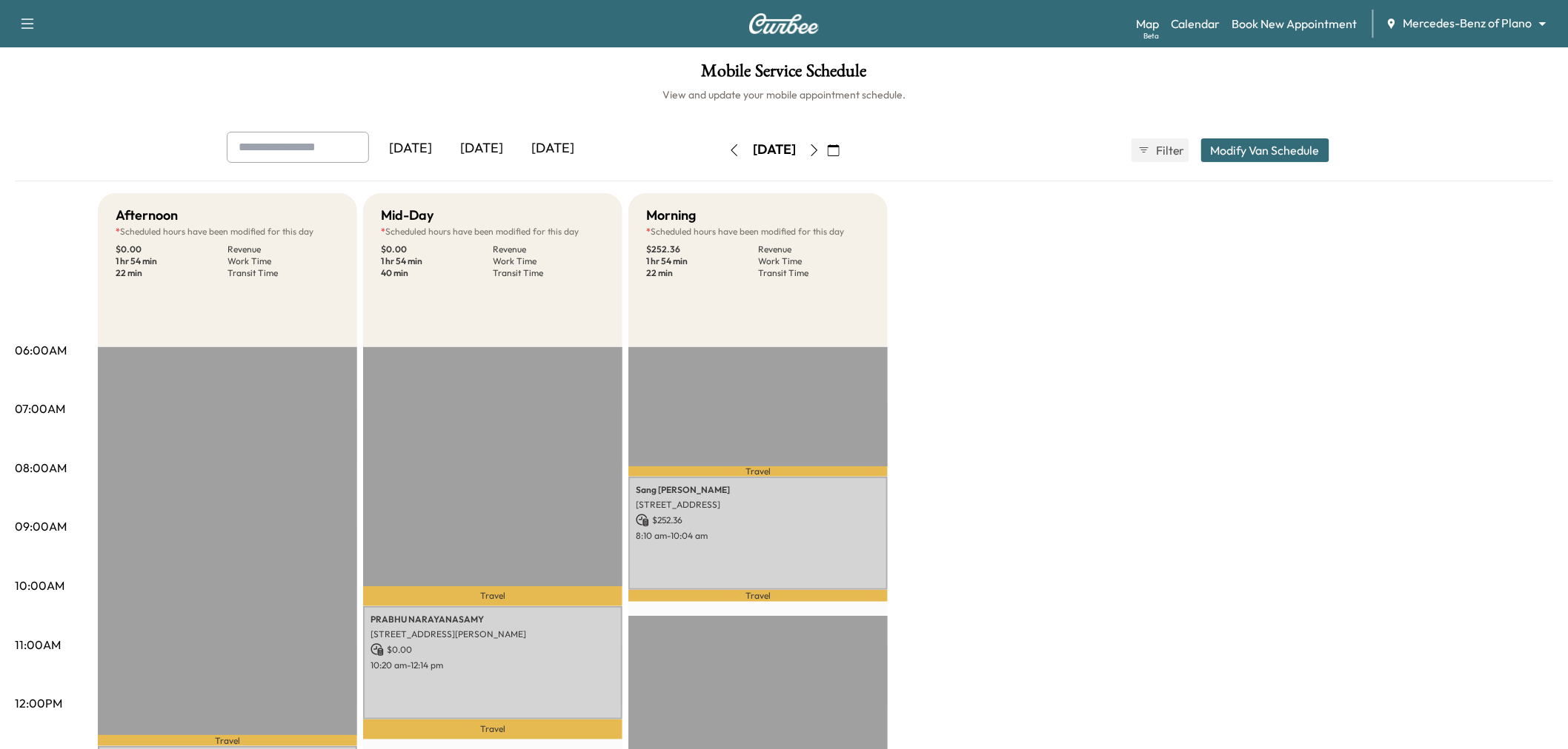
click at [497, 149] on div "Today" at bounding box center [482, 149] width 71 height 34
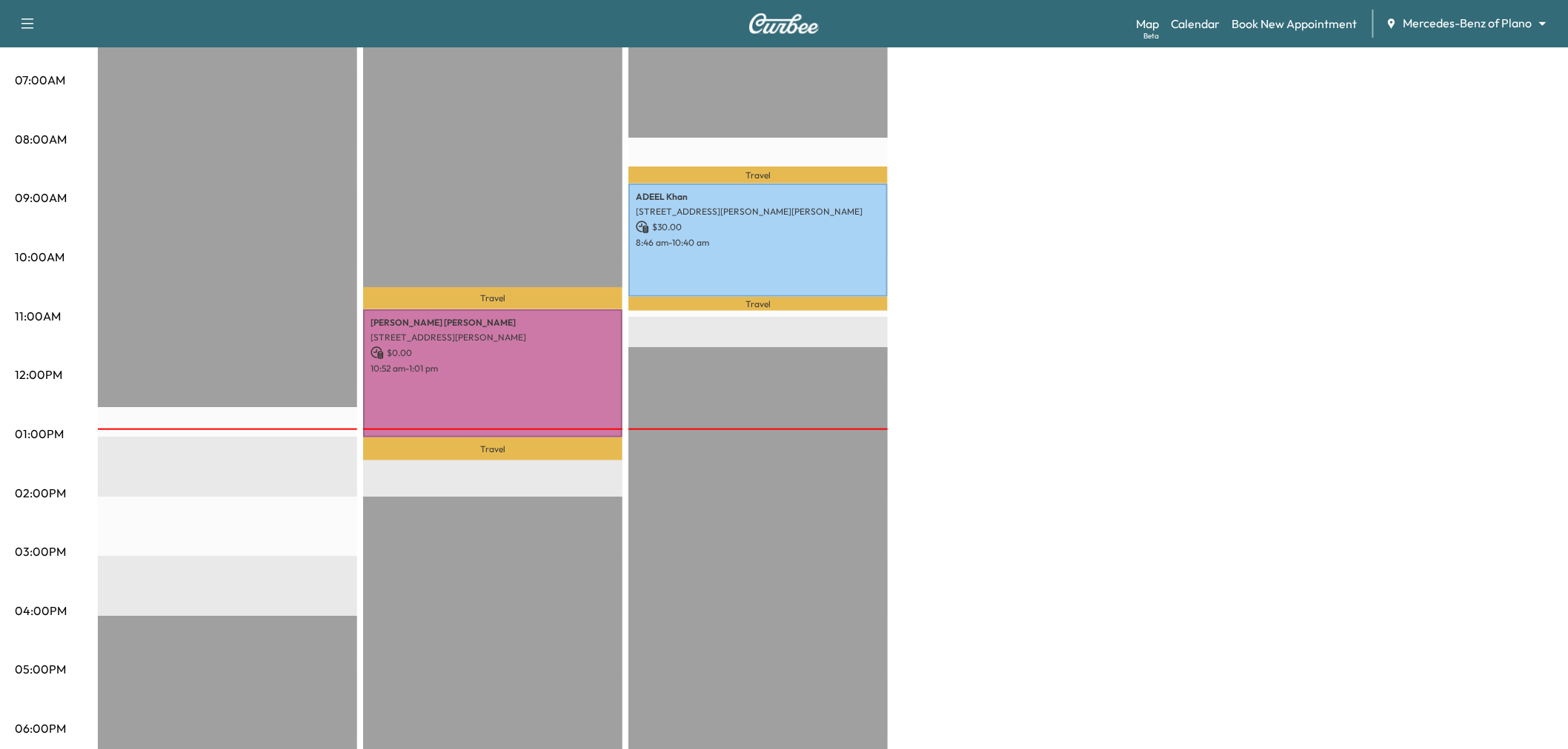
scroll to position [82, 0]
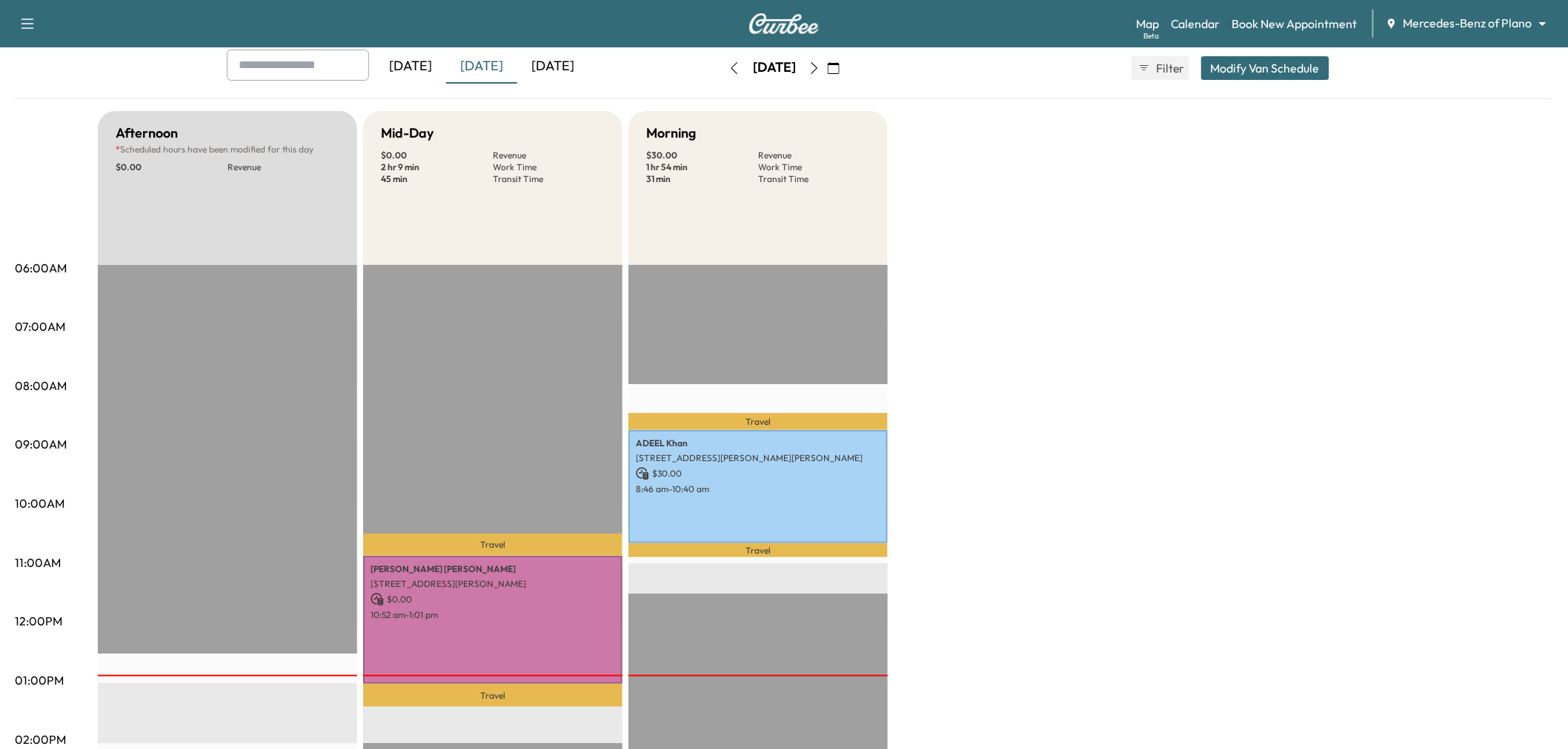
click at [820, 71] on icon "button" at bounding box center [814, 68] width 12 height 12
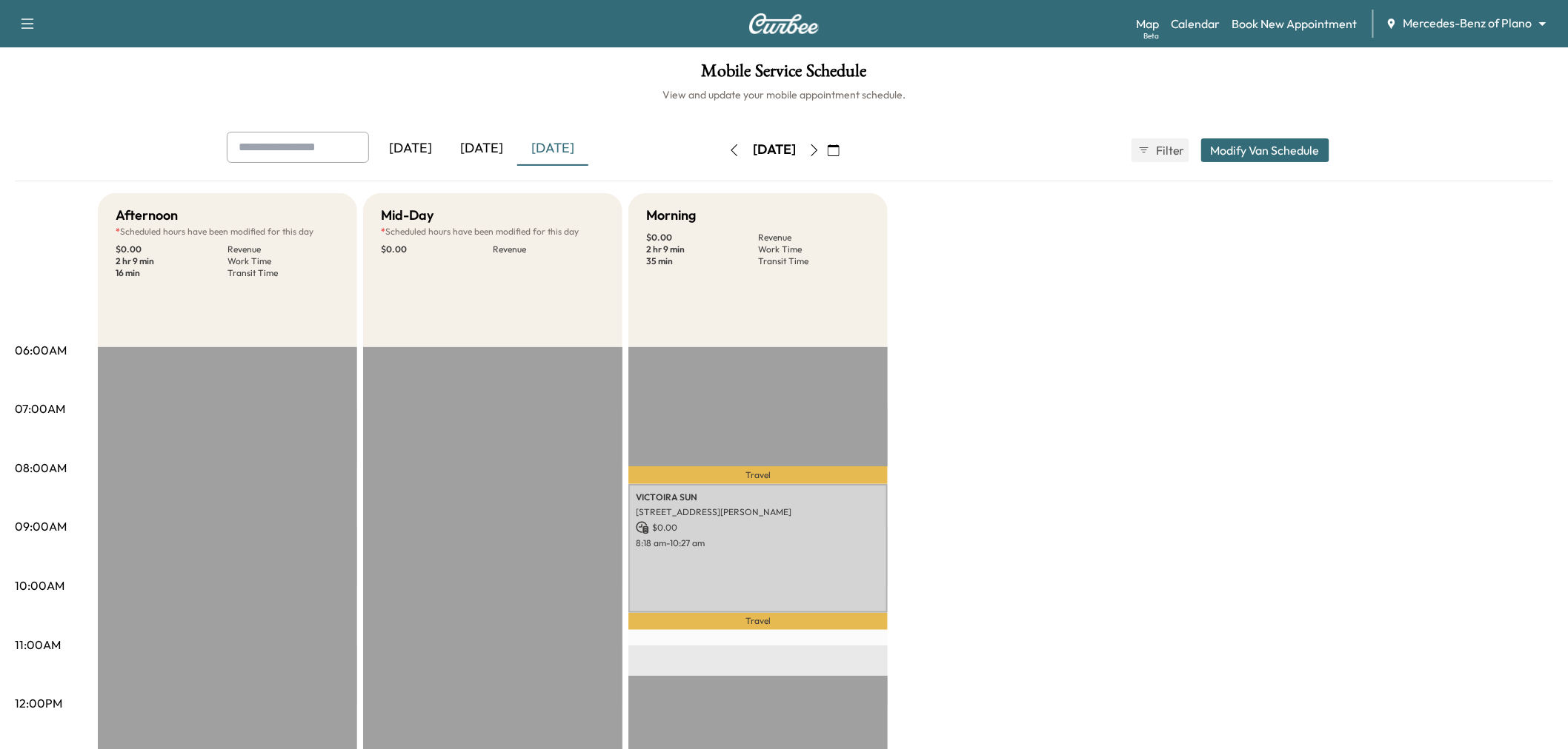
click at [827, 143] on button "button" at bounding box center [814, 150] width 25 height 23
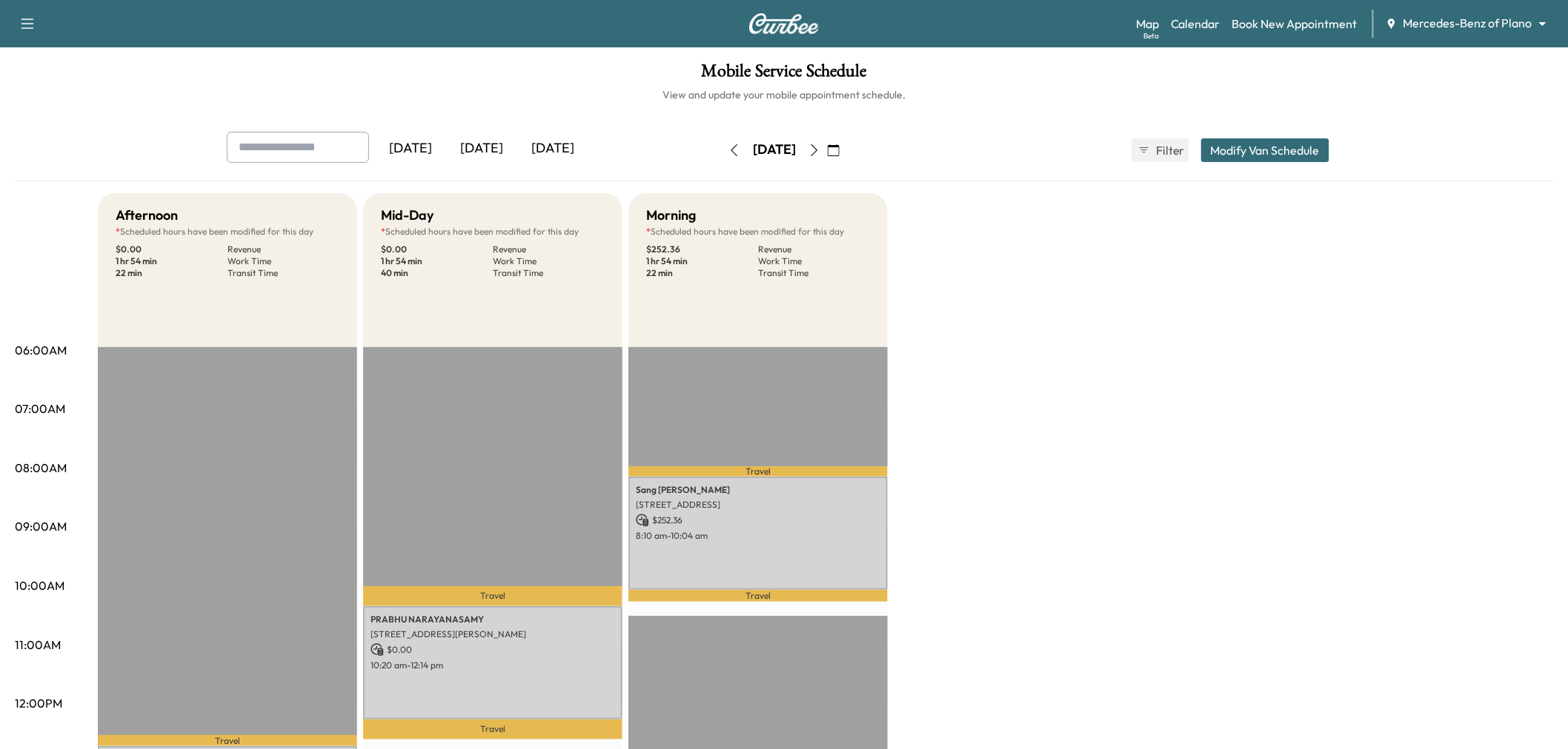
scroll to position [164, 0]
